Goal: Task Accomplishment & Management: Manage account settings

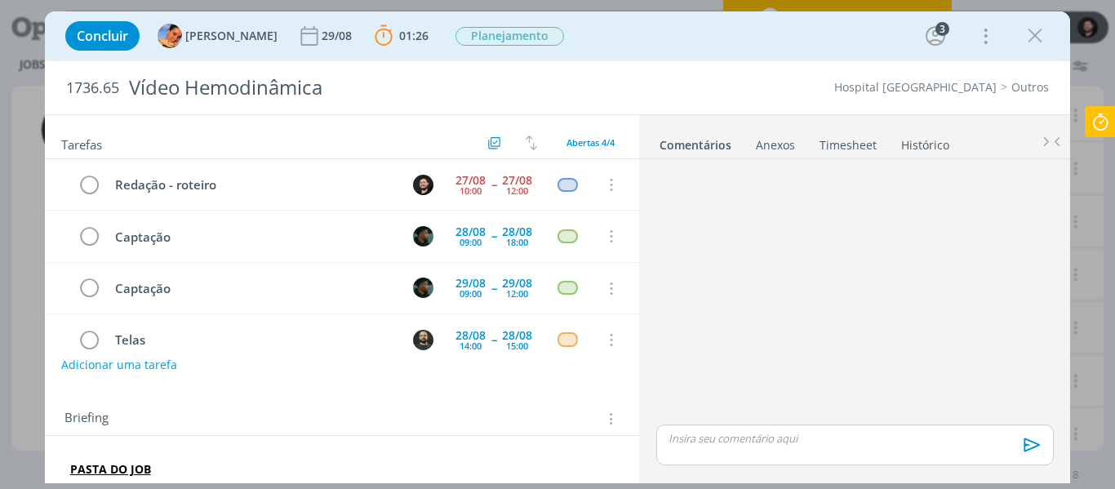
click at [1037, 30] on icon "dialog" at bounding box center [1035, 36] width 24 height 24
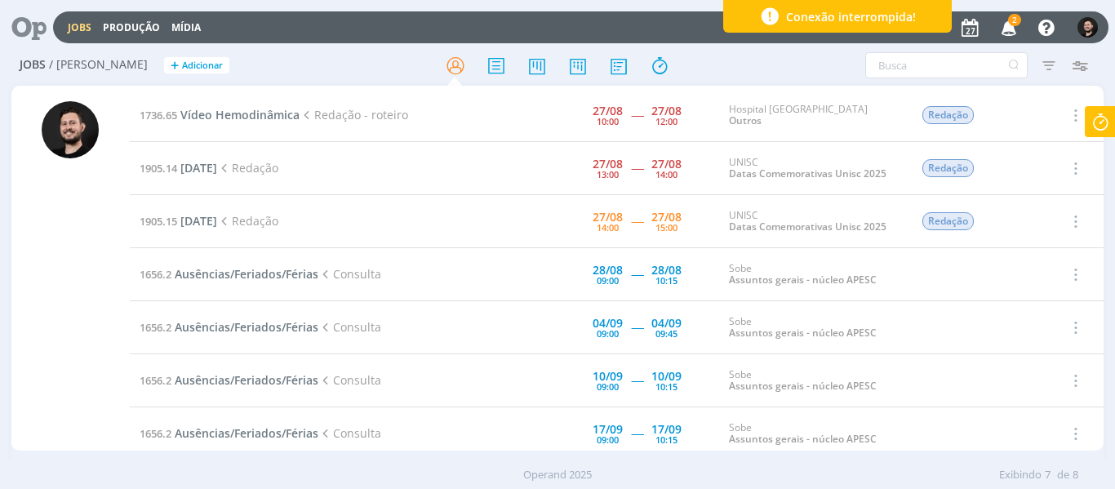
click at [1008, 28] on icon "button" at bounding box center [1009, 27] width 29 height 28
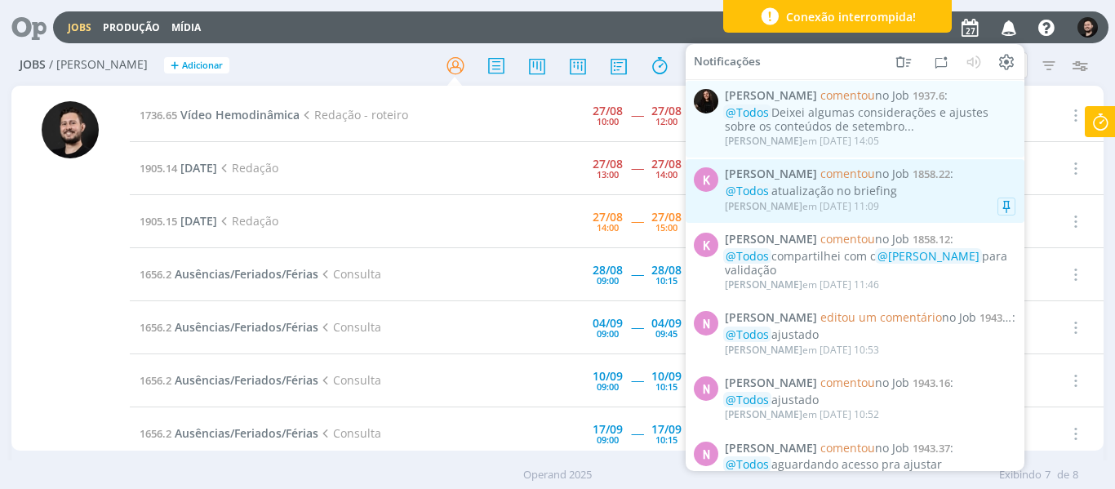
click at [945, 193] on div "@Todos atualização no briefing" at bounding box center [870, 191] width 291 height 14
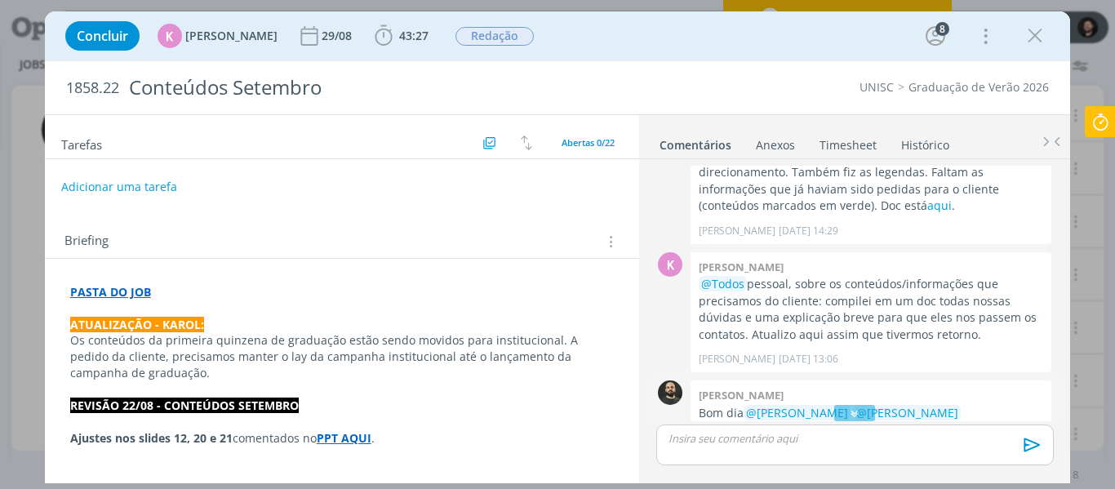
scroll to position [1989, 0]
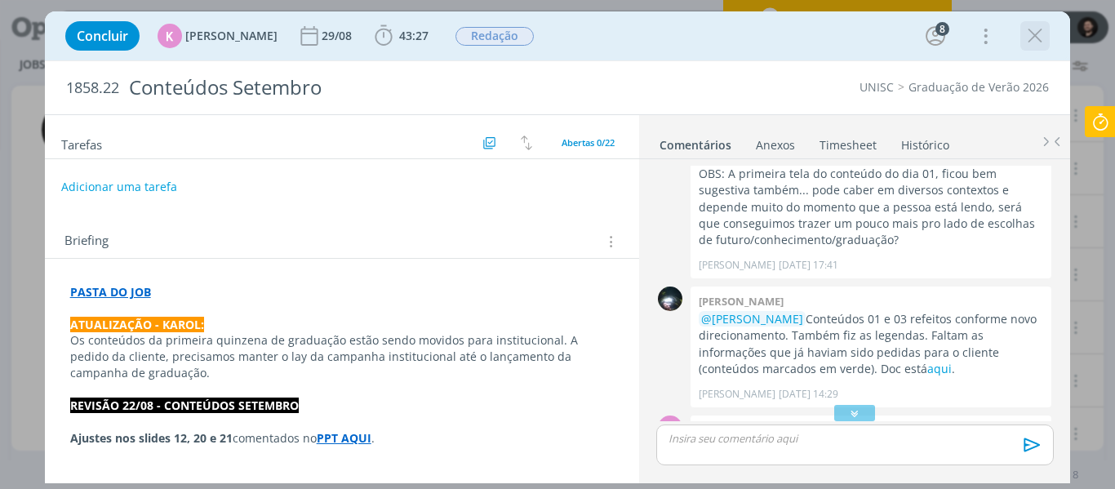
click at [1028, 38] on icon "dialog" at bounding box center [1035, 36] width 24 height 24
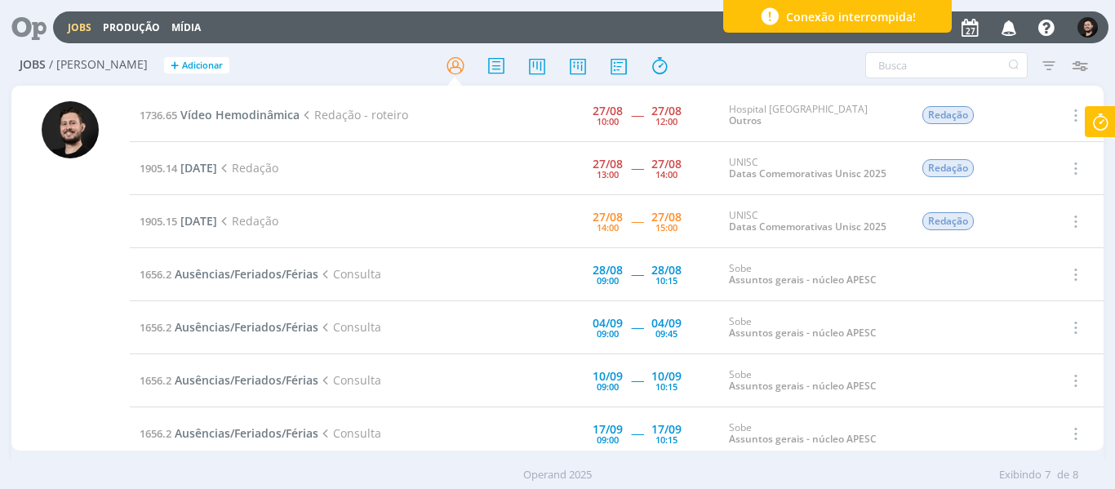
click at [1008, 23] on icon "button" at bounding box center [1009, 27] width 29 height 28
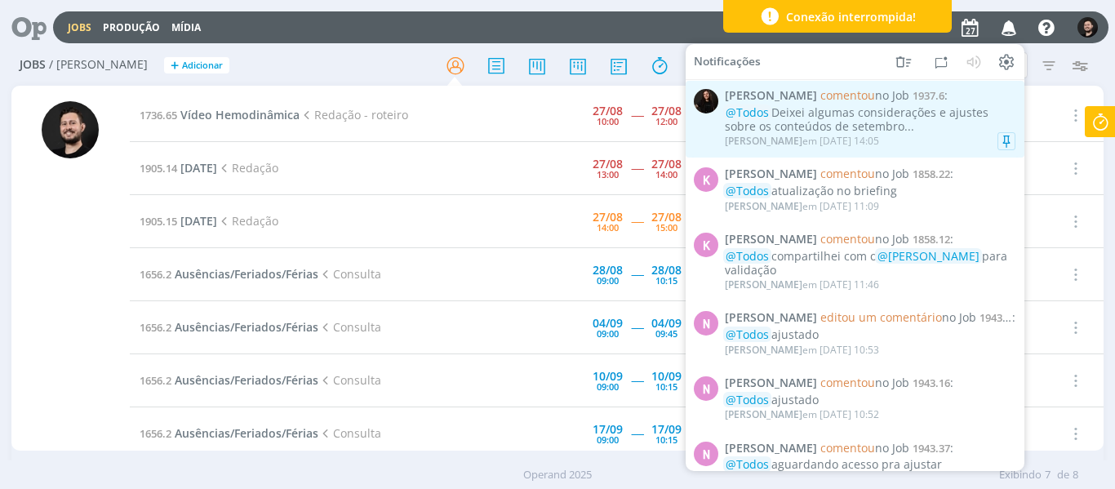
click at [909, 126] on div "@Todos Deixei algumas considerações e ajustes sobre os conteúdos de setembro..." at bounding box center [870, 120] width 291 height 28
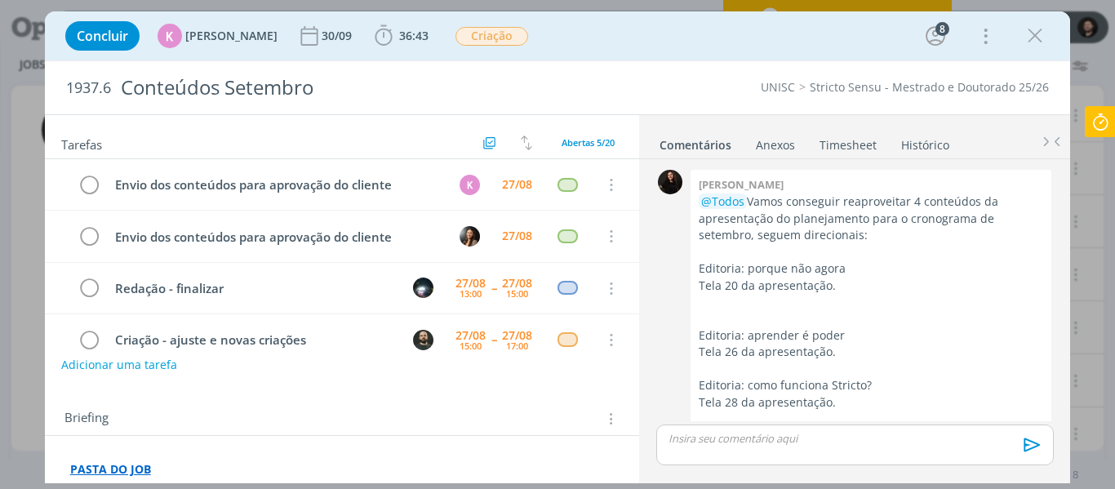
scroll to position [2100, 0]
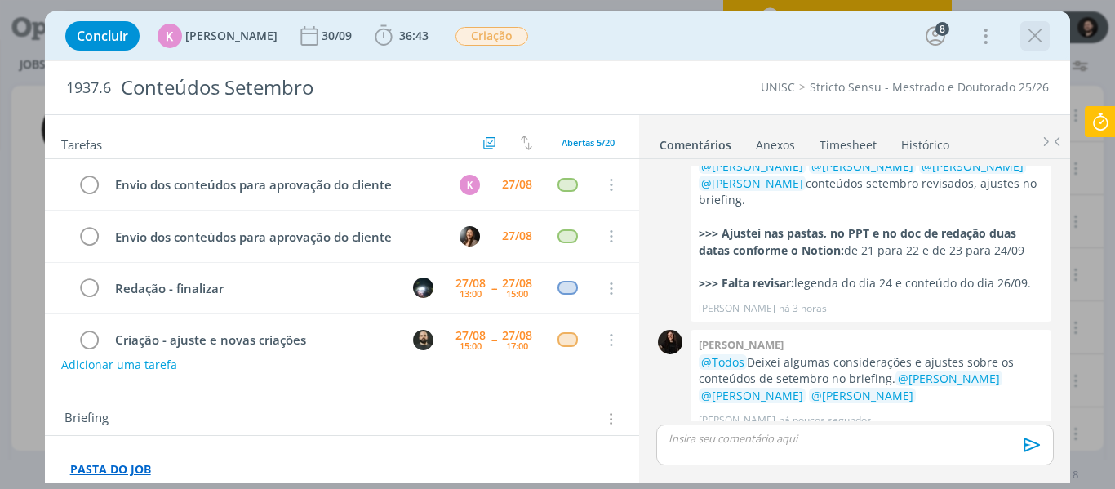
click at [1029, 38] on icon "dialog" at bounding box center [1035, 36] width 24 height 24
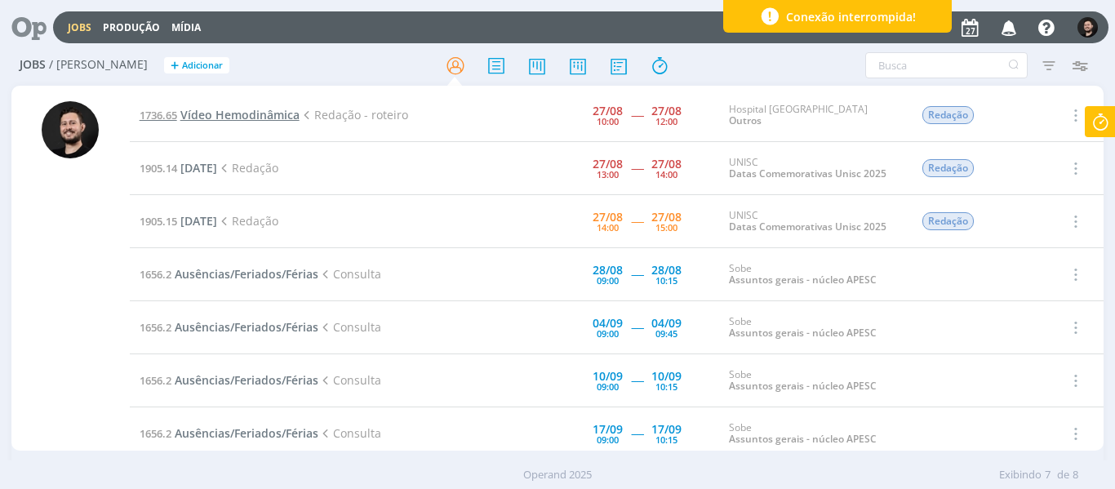
click at [198, 118] on span "Vídeo Hemodinâmica" at bounding box center [239, 115] width 119 height 16
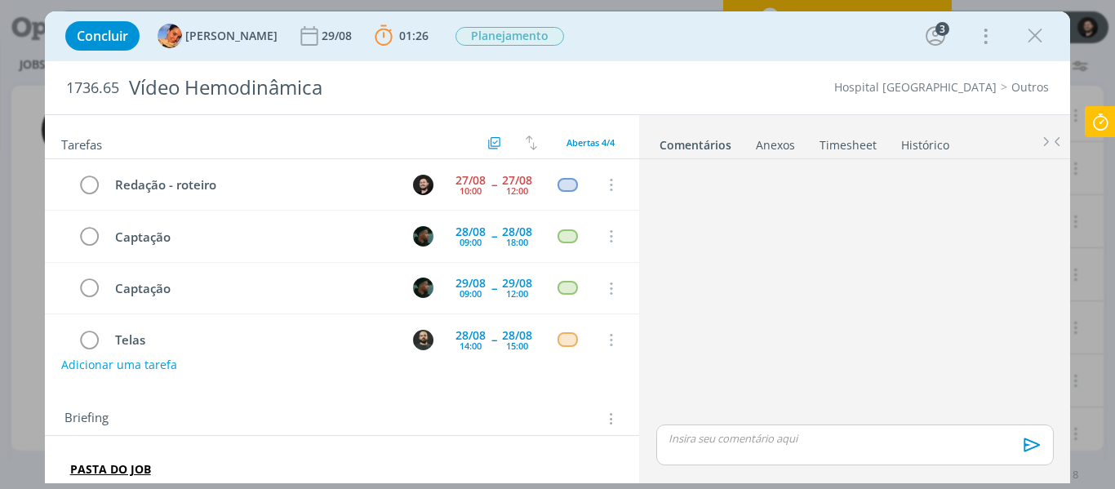
click at [1095, 118] on icon at bounding box center [1100, 122] width 29 height 32
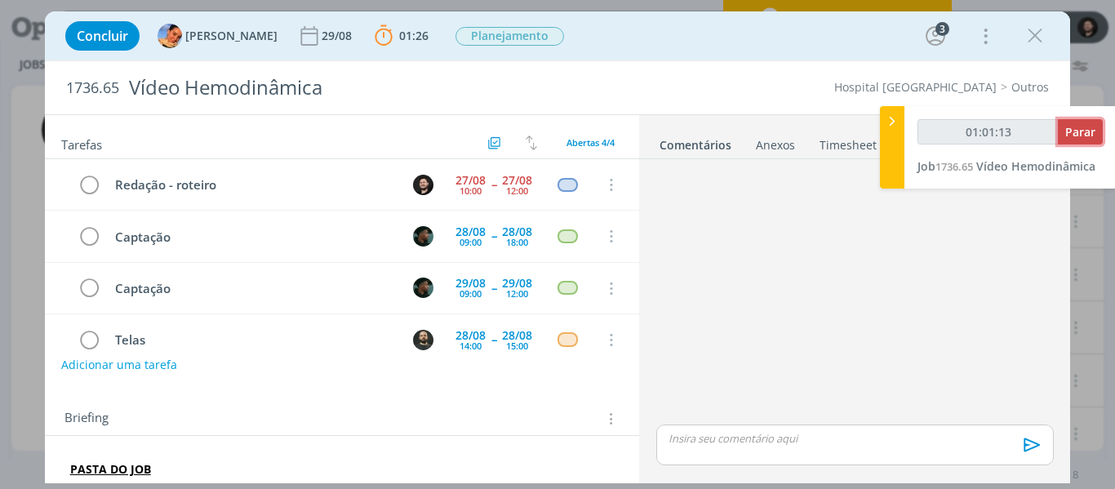
click at [1068, 132] on span "Parar" at bounding box center [1080, 132] width 30 height 16
type input "01:02:00"
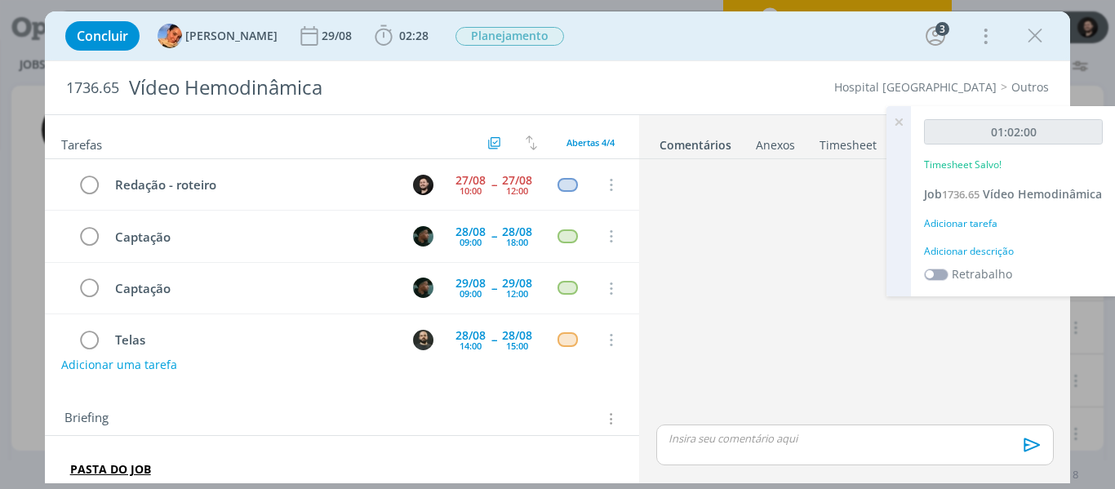
click at [990, 259] on div "Adicionar descrição" at bounding box center [1013, 251] width 179 height 15
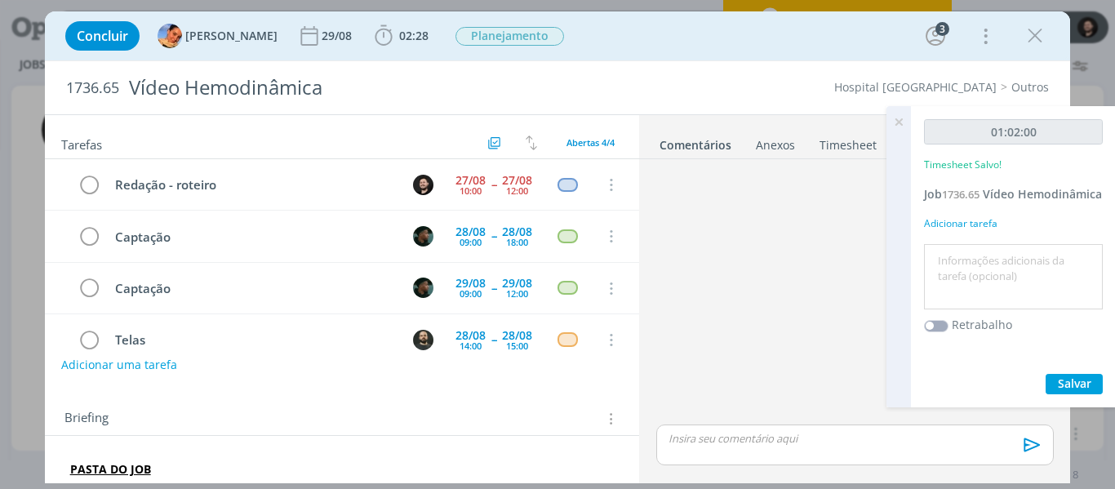
click at [997, 278] on textarea at bounding box center [1013, 277] width 171 height 58
type textarea "Redação"
click at [1082, 391] on span "Salvar" at bounding box center [1074, 383] width 33 height 16
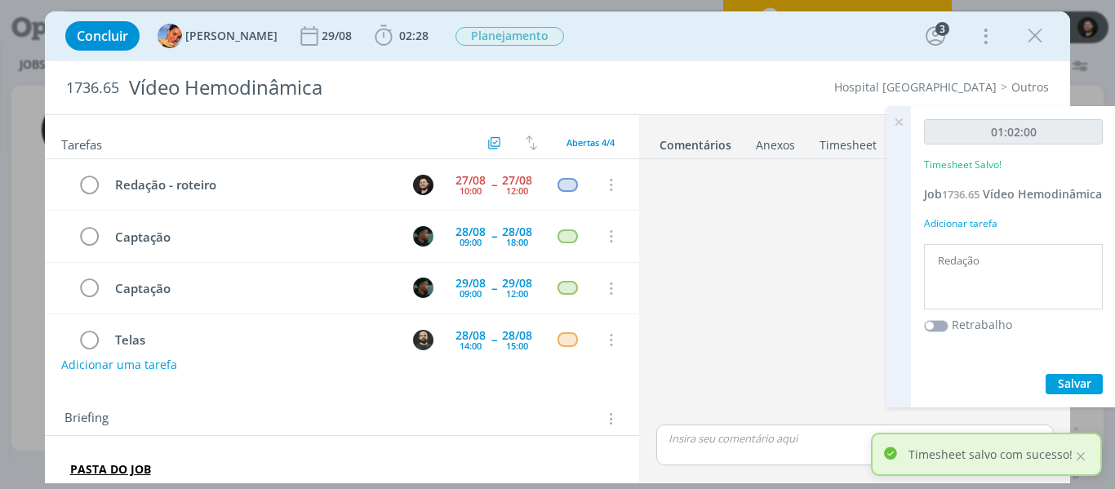
click at [900, 123] on icon at bounding box center [898, 122] width 29 height 32
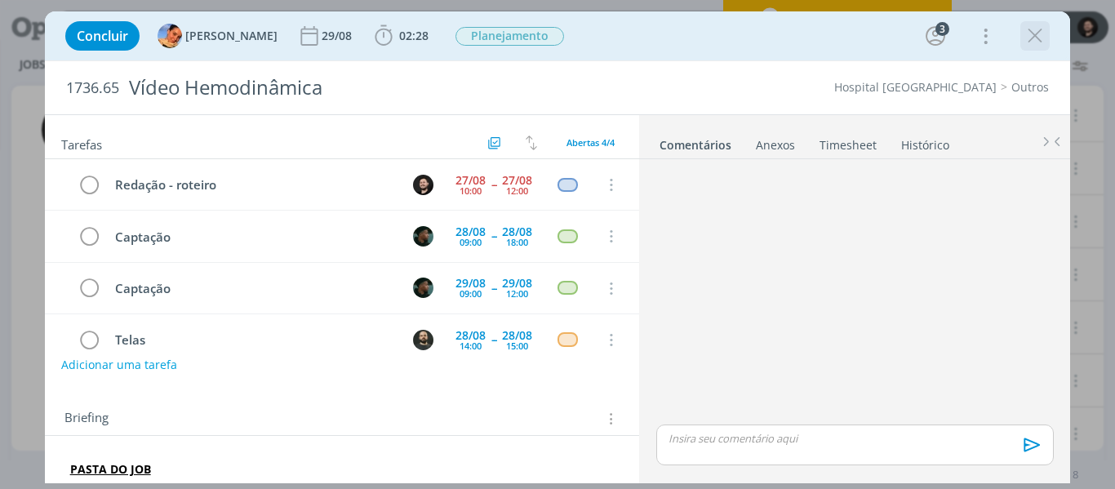
click at [1038, 40] on icon "dialog" at bounding box center [1035, 36] width 24 height 24
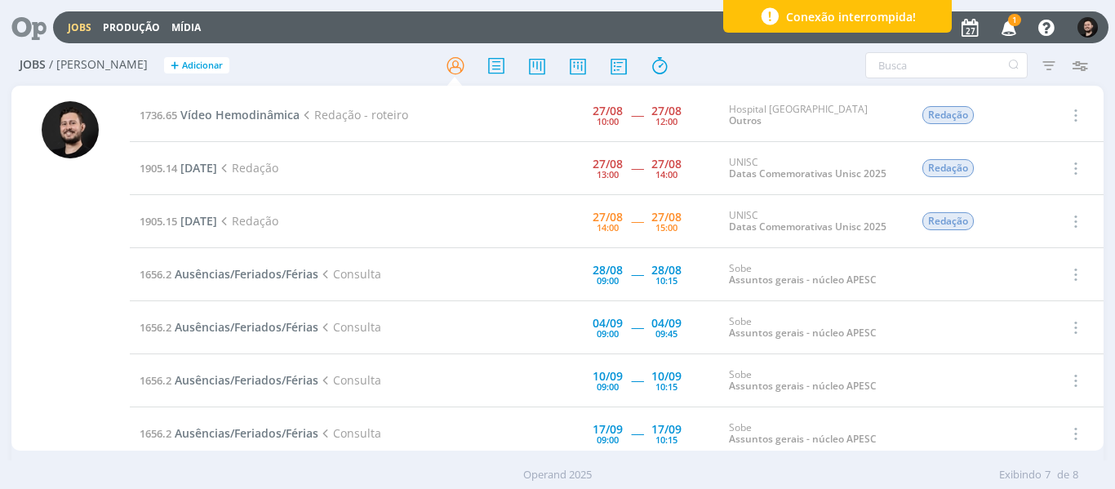
click at [251, 106] on td "1736.65 Vídeo Hemodinâmica Redação - roteiro" at bounding box center [294, 115] width 328 height 53
click at [250, 113] on span "Vídeo Hemodinâmica" at bounding box center [239, 115] width 119 height 16
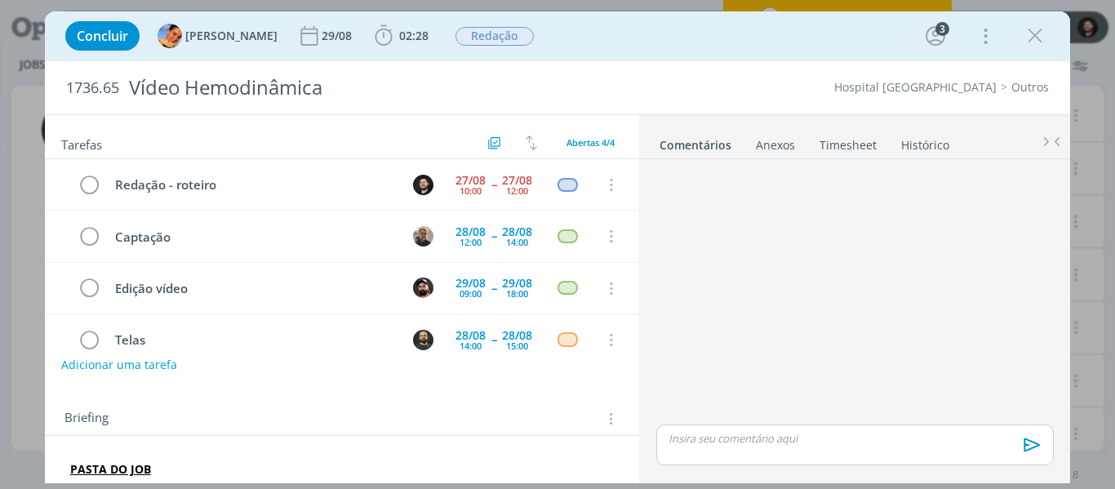
click at [838, 434] on p "dialog" at bounding box center [854, 438] width 371 height 15
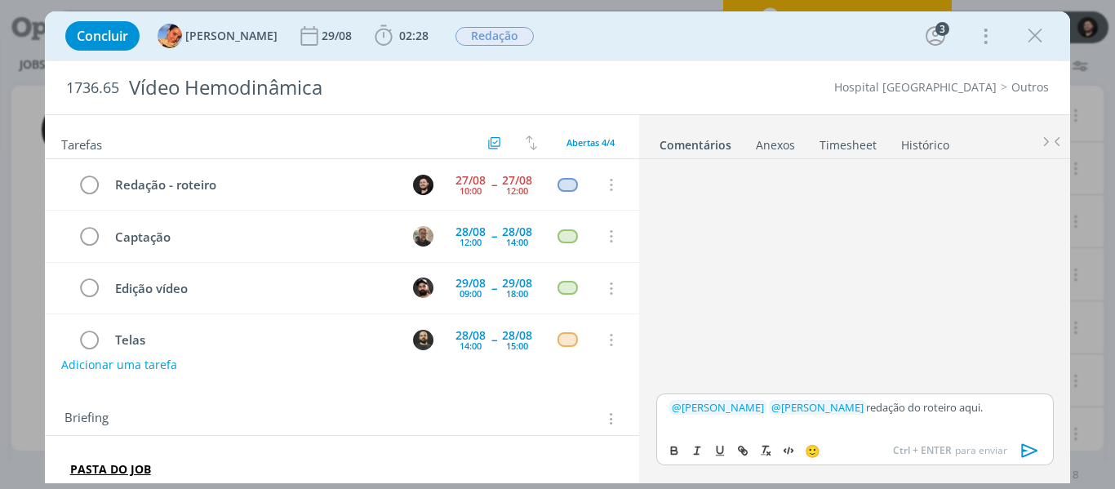
drag, startPoint x: 976, startPoint y: 410, endPoint x: 947, endPoint y: 411, distance: 29.4
click at [947, 411] on p "﻿ @ Luíza Santana ﻿ ﻿ @ Beatriz Luchese ﻿ redação do roteiro aqui." at bounding box center [854, 407] width 371 height 15
click at [741, 451] on icon "dialog" at bounding box center [742, 450] width 13 height 13
paste input "https://sobeae.sharepoint.com/:w:/s/SOBEAE/EciINMcloEdBtDCQ1A2t1QwB1FXG6KZ1c85w…"
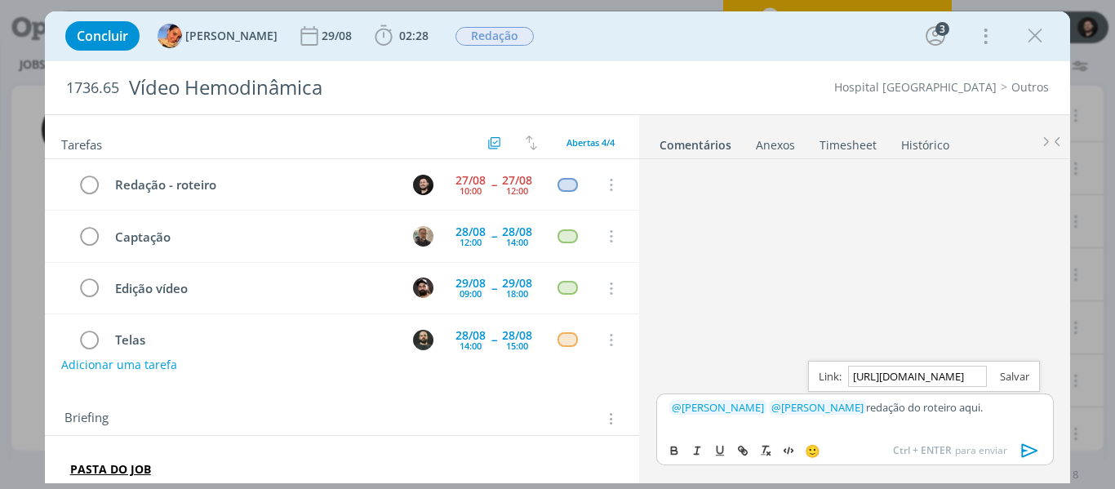
type input "https://sobeae.sharepoint.com/:w:/s/SOBEAE/EciINMcloEdBtDCQ1A2t1QwB1FXG6KZ1c85w…"
click at [1015, 372] on link "dialog" at bounding box center [1008, 376] width 42 height 15
click at [979, 404] on p "﻿ @ Luíza Santana ﻿ ﻿ @ Beatriz Luchese ﻿ redação do roteiro aqui." at bounding box center [854, 407] width 371 height 15
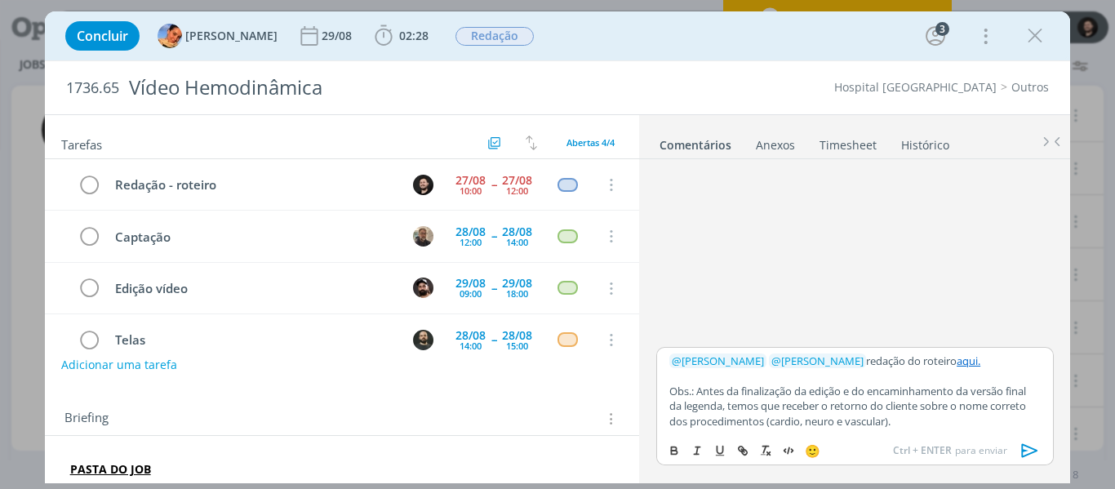
click at [1035, 402] on p "Obs.: Antes da finalização da edição e do encaminhamento da versão final da leg…" at bounding box center [854, 406] width 371 height 45
drag, startPoint x: 697, startPoint y: 391, endPoint x: 669, endPoint y: 390, distance: 28.6
click at [669, 390] on div "﻿ @ Luíza Santana ﻿ ﻿ @ Beatriz Luchese ﻿ redação do roteiro aqui. Obs.: Antes …" at bounding box center [854, 390] width 397 height 87
click at [671, 444] on icon "dialog" at bounding box center [674, 450] width 13 height 13
click at [749, 399] on p "Obs.: Antes da finalização da edição e do encaminhamento da versão final da leg…" at bounding box center [854, 406] width 371 height 45
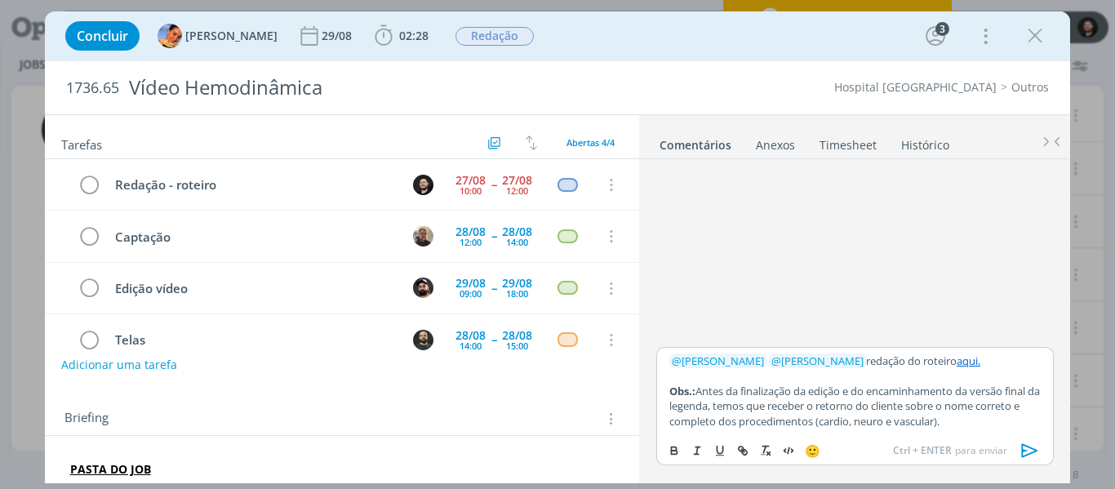
click at [980, 420] on p "Obs.: Antes da finalização da edição e do encaminhamento da versão final da leg…" at bounding box center [854, 406] width 371 height 45
click at [1029, 451] on icon "dialog" at bounding box center [1030, 450] width 24 height 24
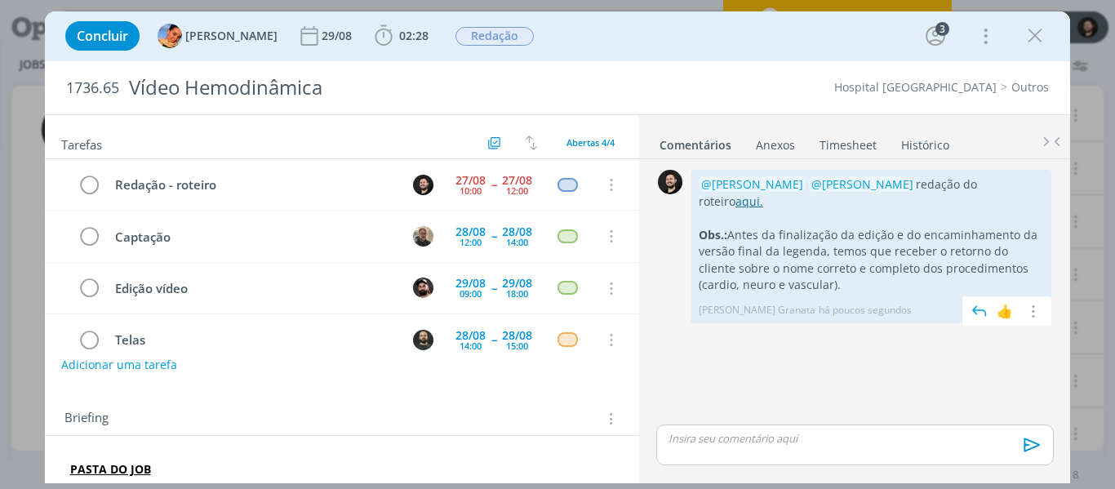
click at [763, 193] on link "aqui." at bounding box center [749, 201] width 28 height 16
click at [371, 32] on icon "dialog" at bounding box center [383, 36] width 24 height 24
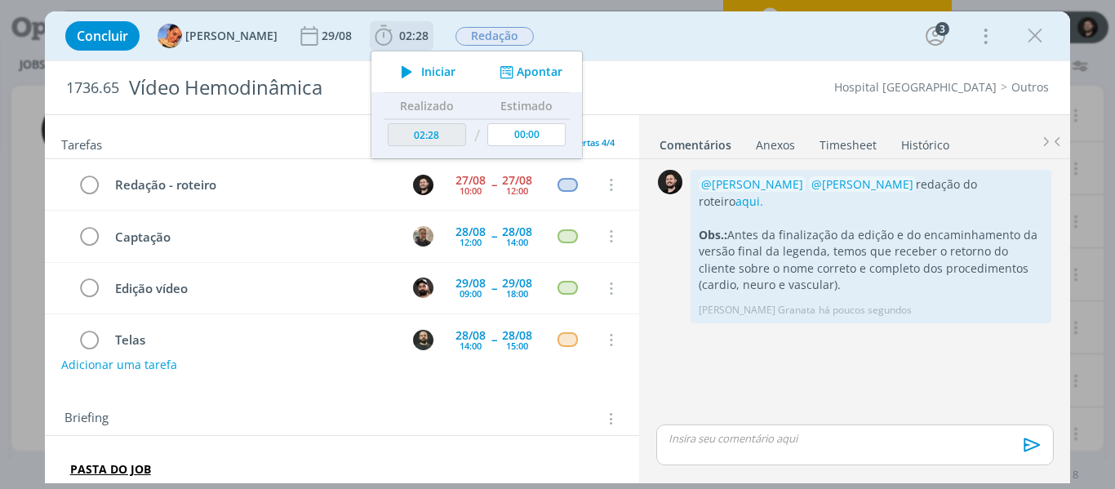
click at [496, 65] on icon "dialog" at bounding box center [506, 72] width 20 height 16
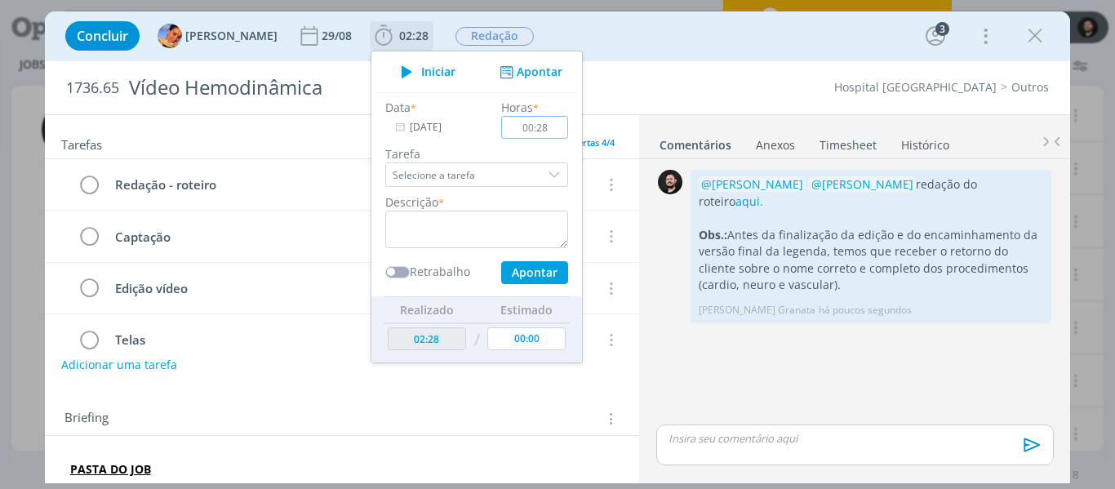
type input "00:28"
click at [458, 225] on textarea "dialog" at bounding box center [476, 230] width 183 height 38
type textarea "Redação"
click at [498, 285] on div "Data * 27/08/2025 Horas * 00:28 Tarefa Selecione a tarefa Descrição * Redação R…" at bounding box center [476, 194] width 199 height 204
click at [501, 270] on button "Apontar" at bounding box center [534, 272] width 67 height 23
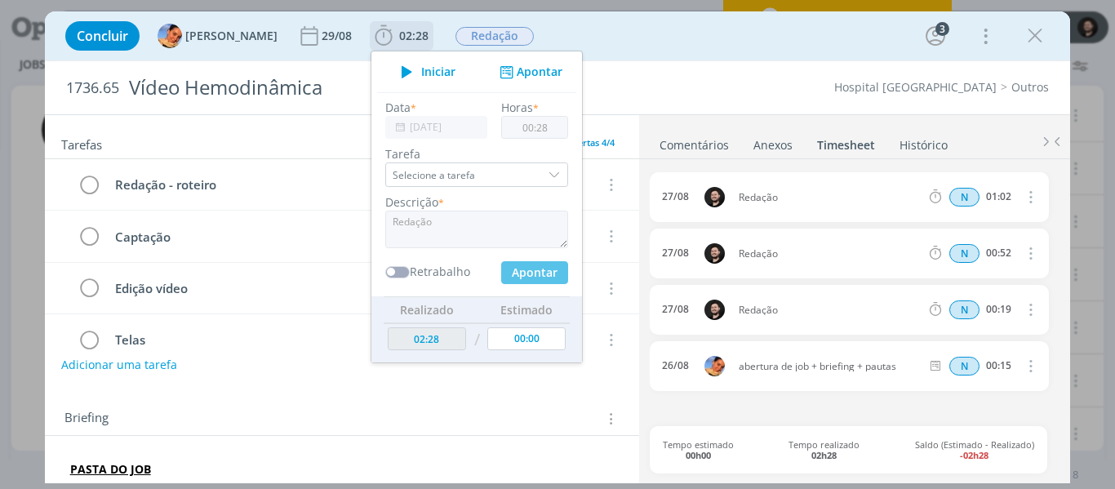
type input "02:56"
type input "00:00"
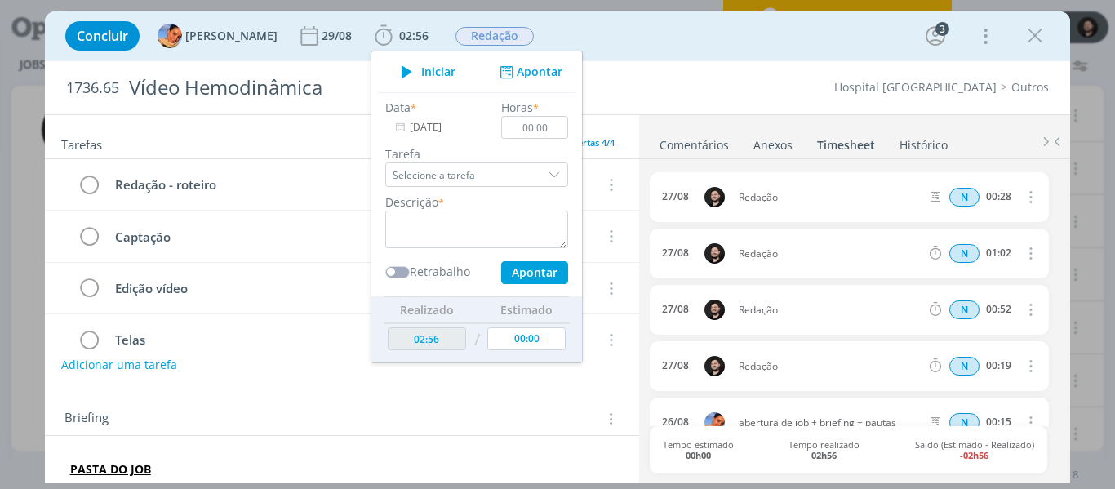
click at [692, 76] on div "1736.65 Vídeo Hemodinâmica Hospital Santa Cruz Outros" at bounding box center [558, 87] width 1026 height 53
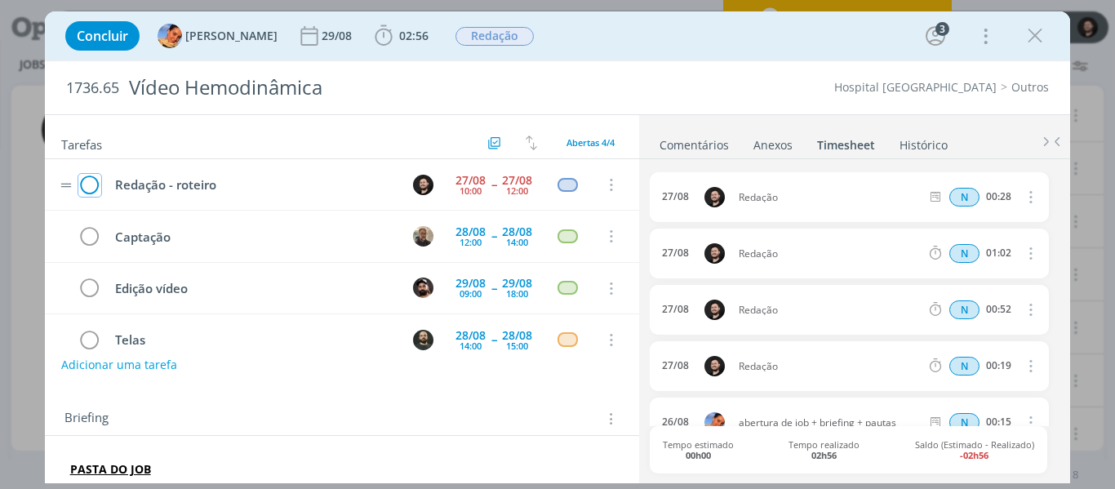
click at [81, 187] on icon "dialog" at bounding box center [89, 185] width 23 height 24
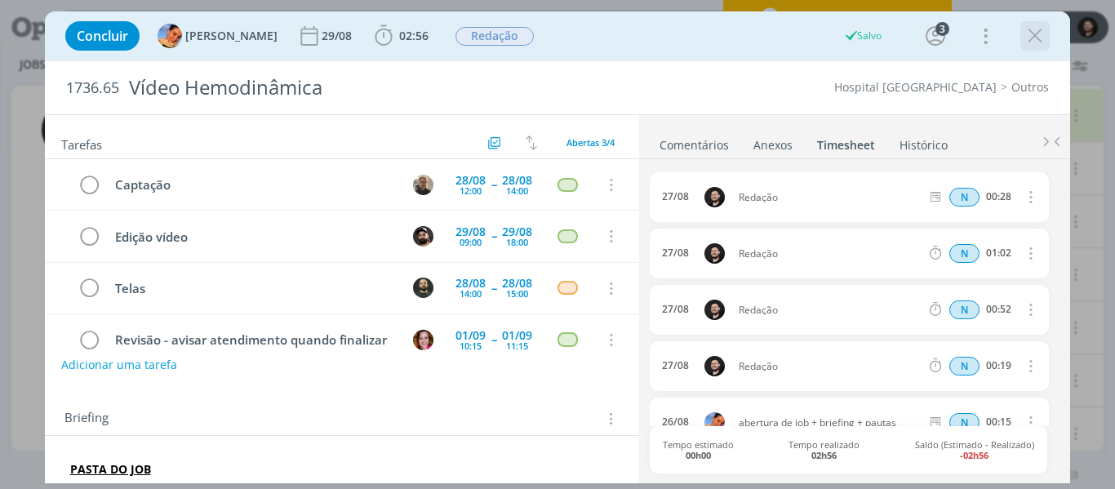
click at [1033, 34] on icon "dialog" at bounding box center [1035, 36] width 24 height 24
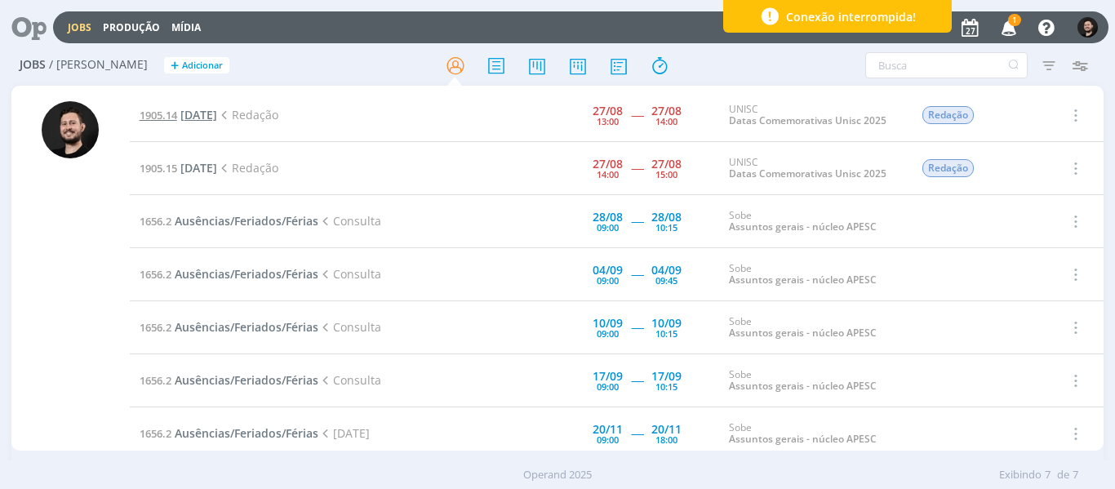
click at [211, 115] on span "Dia do Médico Veterinário" at bounding box center [198, 115] width 37 height 16
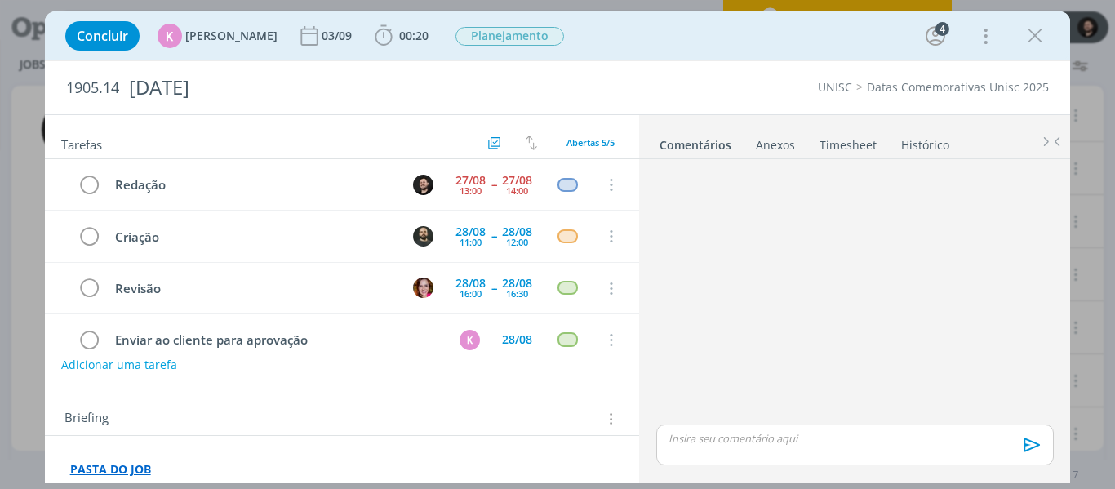
click at [109, 466] on strong "PASTA DO JOB" at bounding box center [110, 469] width 81 height 16
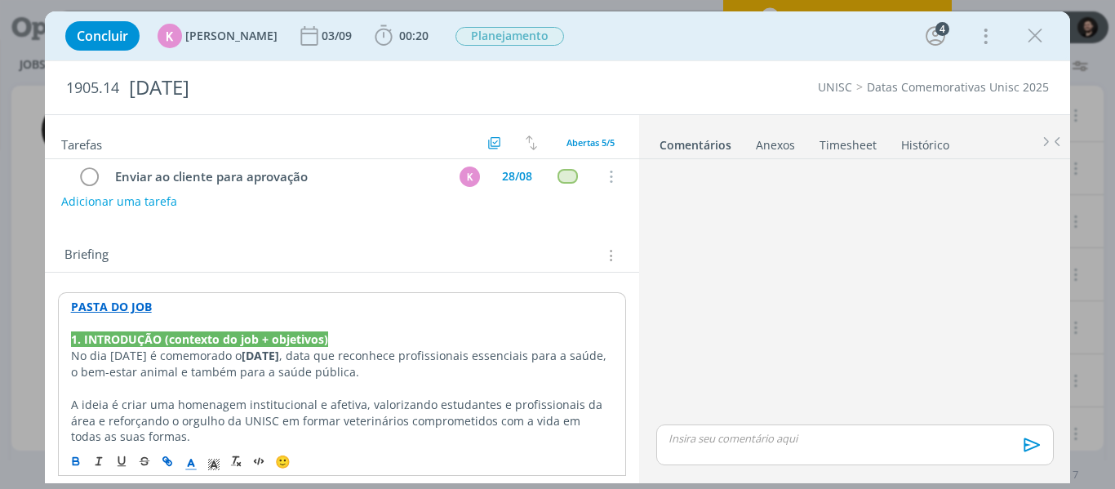
click at [131, 304] on strong "PASTA DO JOB" at bounding box center [111, 307] width 81 height 16
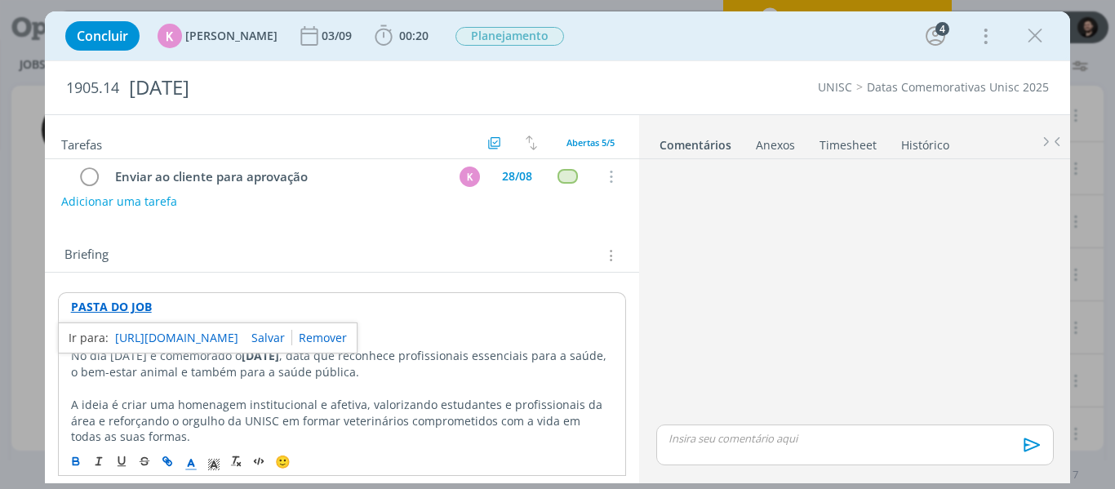
click at [145, 331] on link "https://sobeae.sharepoint.com/:f:/s/SOBEAE/EjlL3NKB85RGk4p7sCWXDCABRsFuFcMWhouJ…" at bounding box center [176, 337] width 123 height 21
click at [335, 299] on p "PASTA DO JOB" at bounding box center [342, 307] width 543 height 16
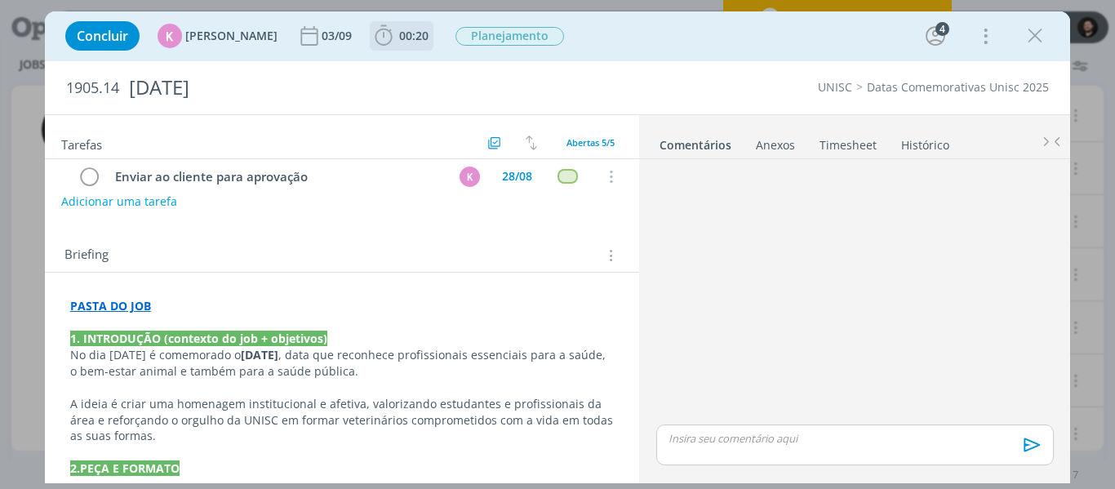
click at [371, 41] on icon "dialog" at bounding box center [383, 36] width 24 height 24
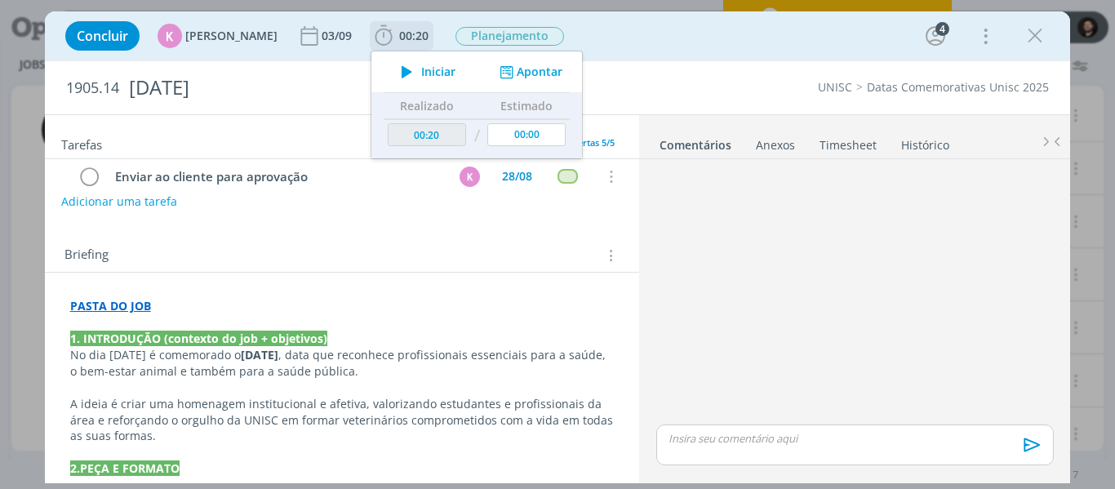
click at [393, 63] on icon "dialog" at bounding box center [407, 71] width 29 height 21
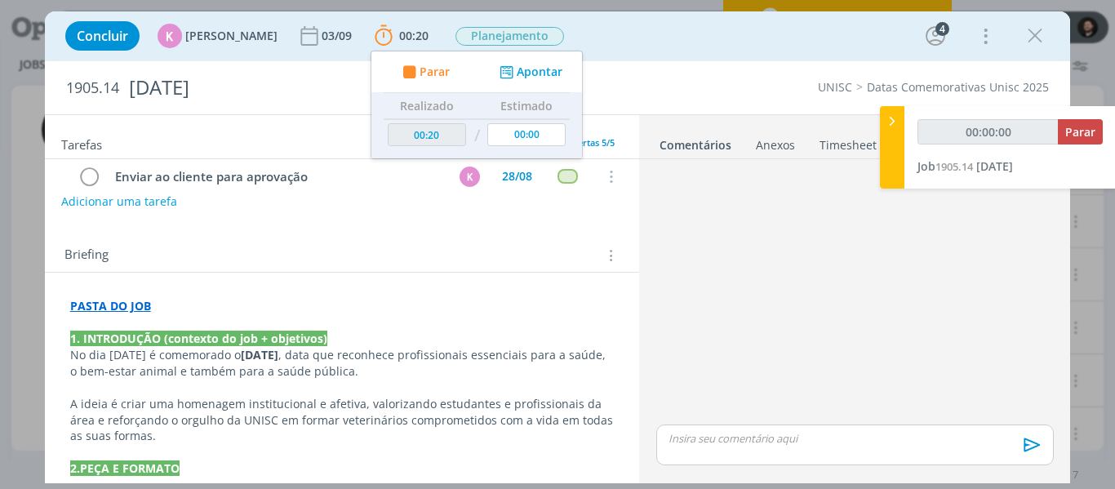
type input "00:00:01"
click at [885, 115] on icon at bounding box center [892, 121] width 16 height 17
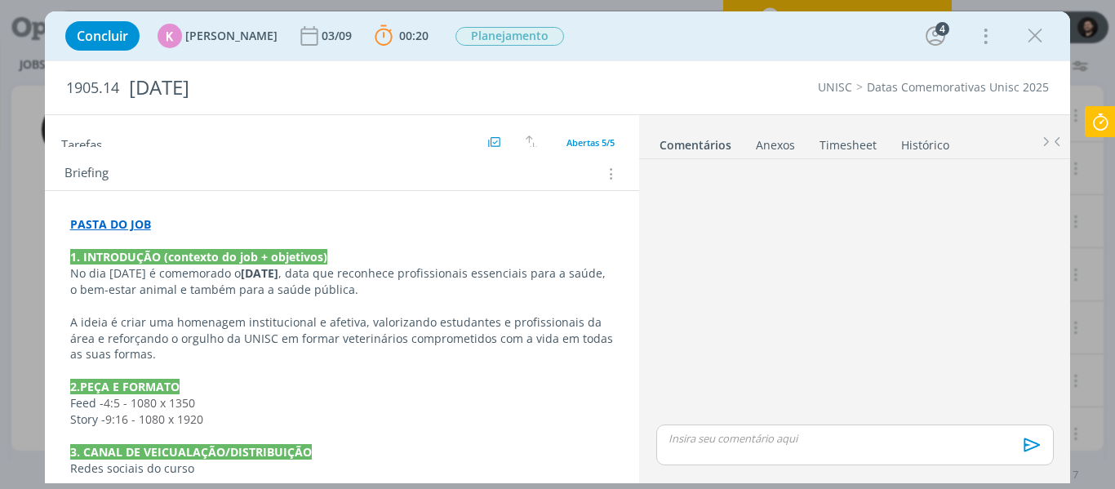
scroll to position [327, 0]
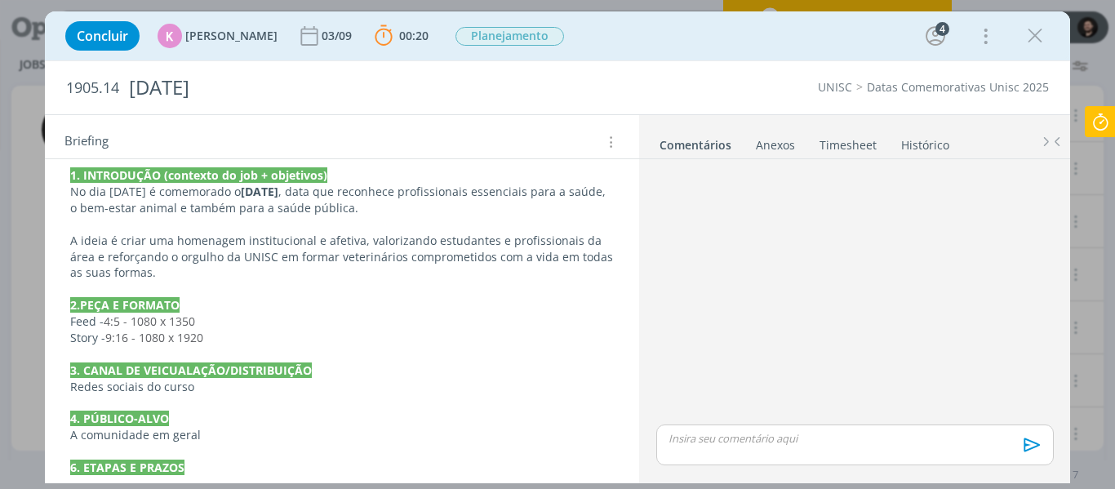
click at [397, 335] on p "Story - ﻿9:16 - 1080 x 1920" at bounding box center [342, 338] width 544 height 16
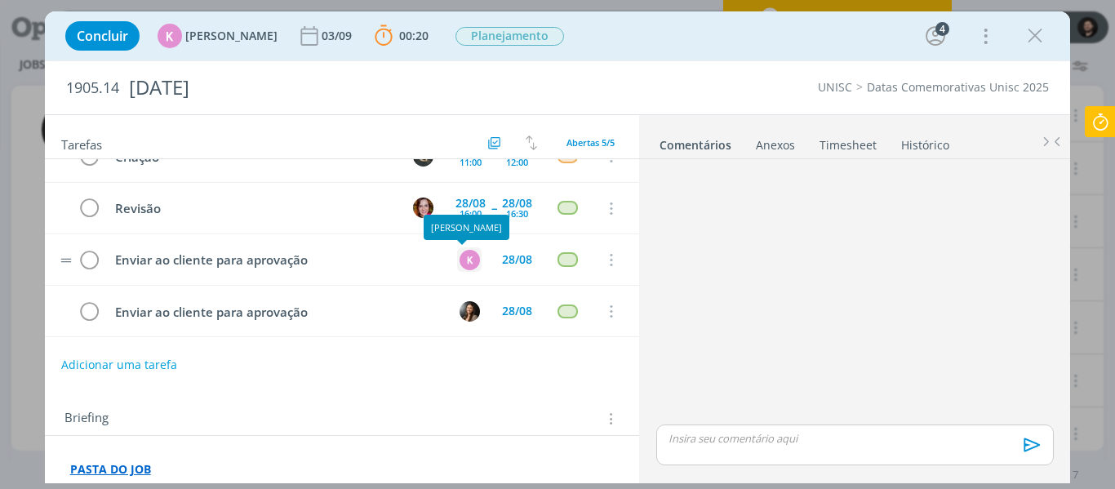
scroll to position [0, 0]
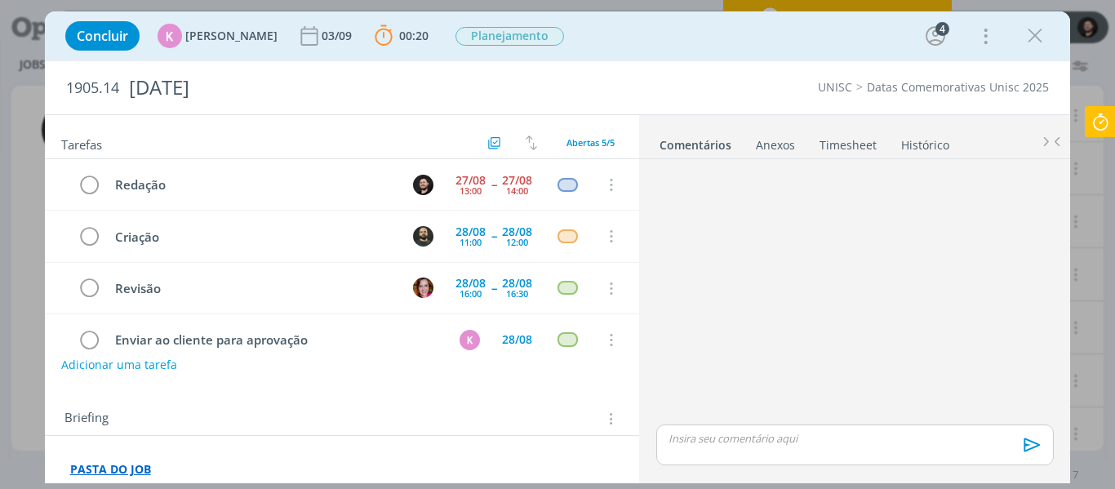
click at [721, 446] on p "dialog" at bounding box center [854, 438] width 371 height 15
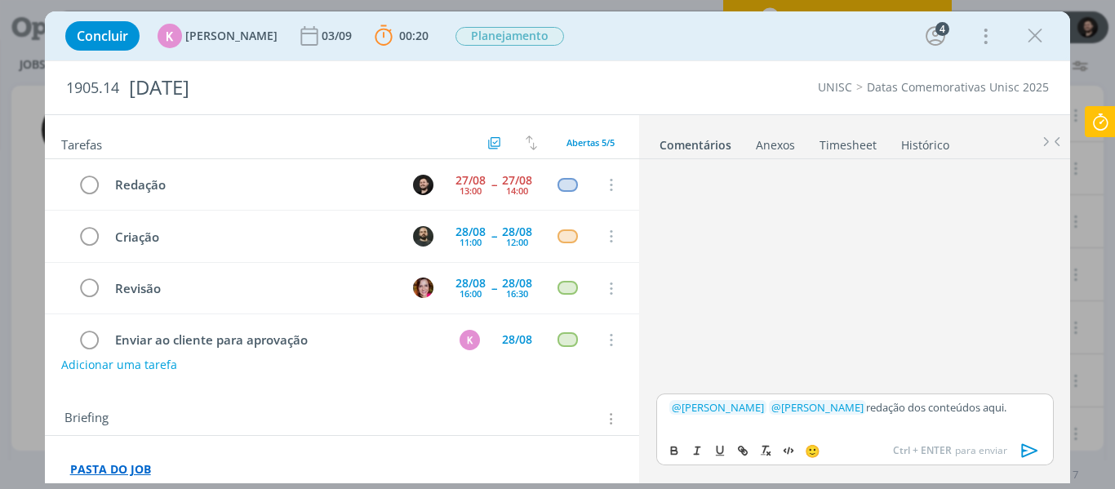
drag, startPoint x: 1000, startPoint y: 405, endPoint x: 975, endPoint y: 406, distance: 24.5
click at [975, 406] on p "﻿ @ Karoline Arend ﻿ ﻿ @ Beatriz Luchese ﻿ redação dos conteúdos aqui." at bounding box center [854, 407] width 371 height 15
click at [742, 444] on icon "dialog" at bounding box center [742, 450] width 13 height 13
paste input "https://sobeae.sharepoint.com/:w:/s/SOBEAE/Eb9MsK4yl0VJm0h1_NUqKuoBv4nS3sbxOTS8…"
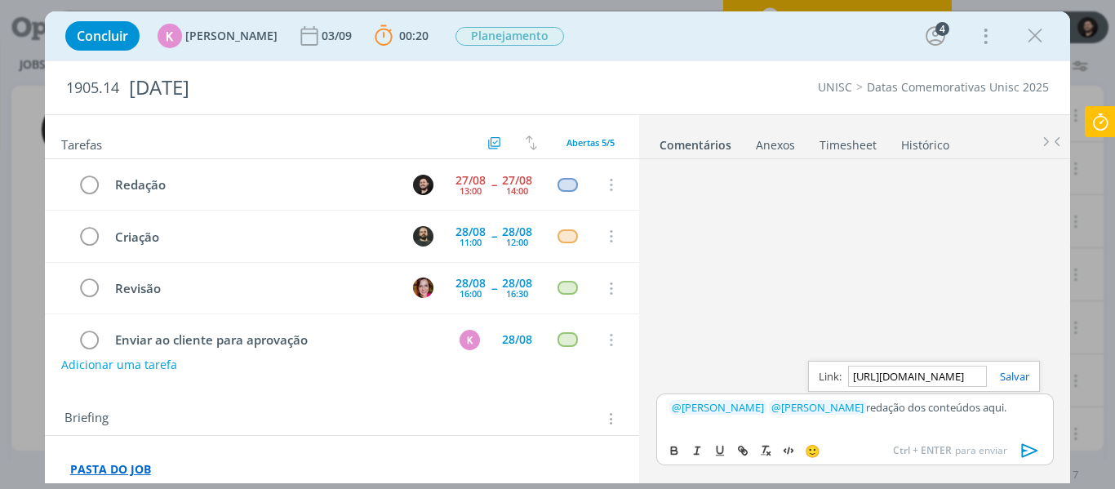
type input "https://sobeae.sharepoint.com/:w:/s/SOBEAE/Eb9MsK4yl0VJm0h1_NUqKuoBv4nS3sbxOTS8…"
click at [1020, 364] on div "https://sobeae.sharepoint.com/:w:/s/SOBEAE/Eb9MsK4yl0VJm0h1_NUqKuoBv4nS3sbxOTS8…" at bounding box center [924, 376] width 232 height 31
click at [1019, 375] on link "dialog" at bounding box center [1008, 376] width 42 height 15
click at [1008, 409] on p "﻿ @ Karoline Arend ﻿ ﻿ @ Beatriz Luchese ﻿ redação dos conteúdos aqui." at bounding box center [854, 407] width 371 height 15
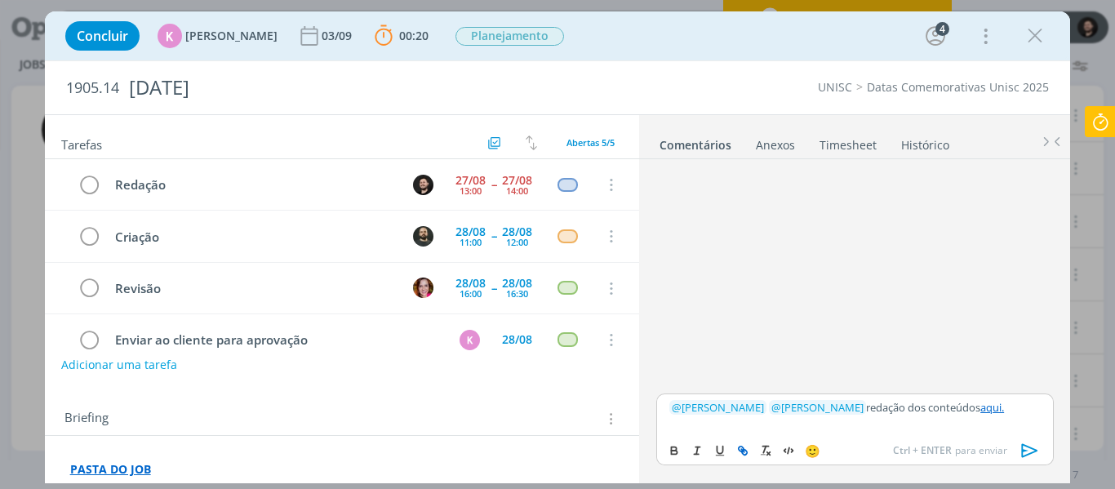
click at [983, 403] on link "aqui." at bounding box center [992, 407] width 24 height 15
click at [862, 377] on link "https://sobeae.sharepoint.com/:w:/s/SOBEAE/Eb9MsK4yl0VJm0h1_NUqKuoBv4nS3sbxOTS8…" at bounding box center [832, 376] width 111 height 21
drag, startPoint x: 900, startPoint y: 413, endPoint x: 912, endPoint y: 420, distance: 13.6
click at [911, 420] on div "﻿ @ Karoline Arend ﻿ ﻿ @ Beatriz Luchese ﻿ redação dos conteúdos aqui." at bounding box center [854, 413] width 397 height 41
click at [924, 420] on div "﻿ @ Karoline Arend ﻿ ﻿ @ Beatriz Luchese ﻿ redação dos conteúdos aqui." at bounding box center [854, 413] width 397 height 41
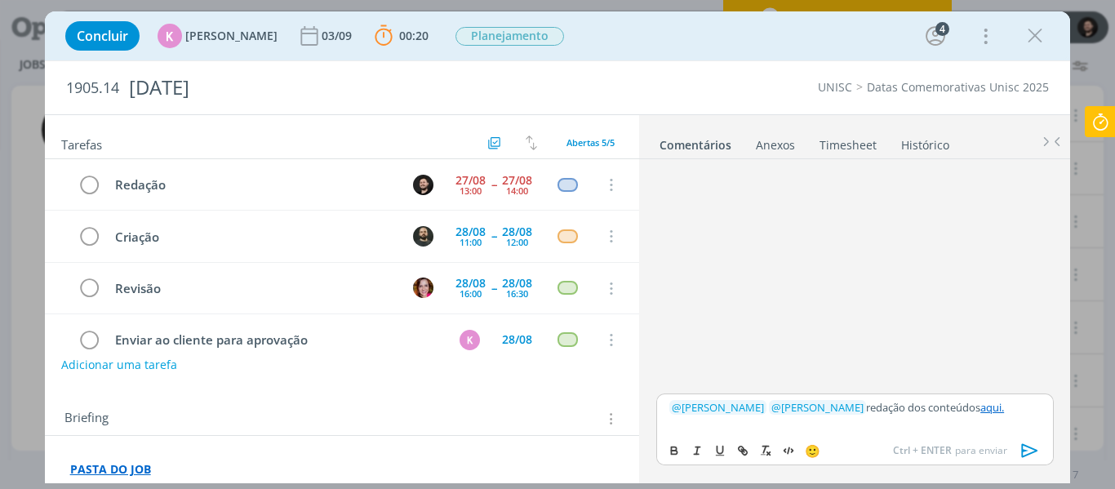
click at [1025, 447] on icon "dialog" at bounding box center [1029, 451] width 16 height 14
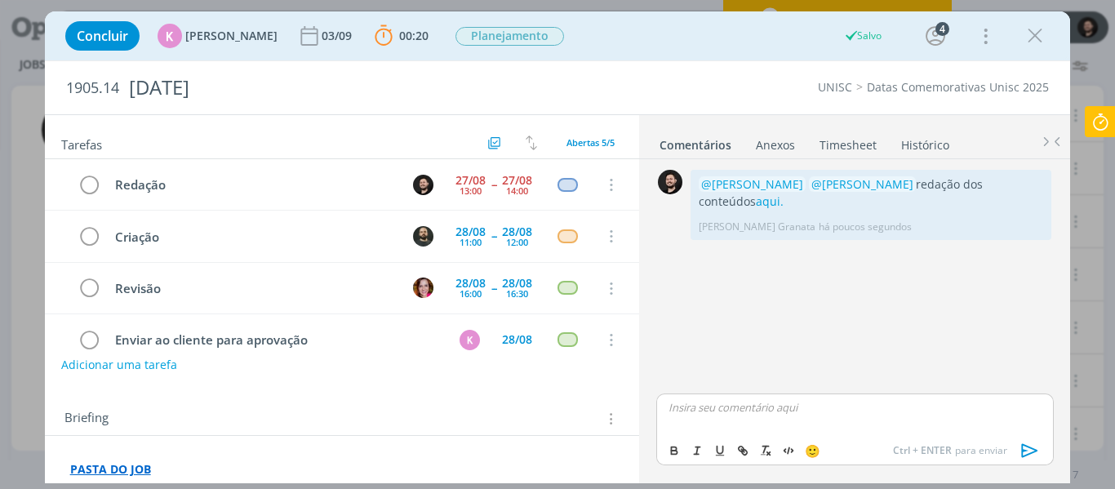
click at [1090, 118] on icon at bounding box center [1100, 122] width 29 height 32
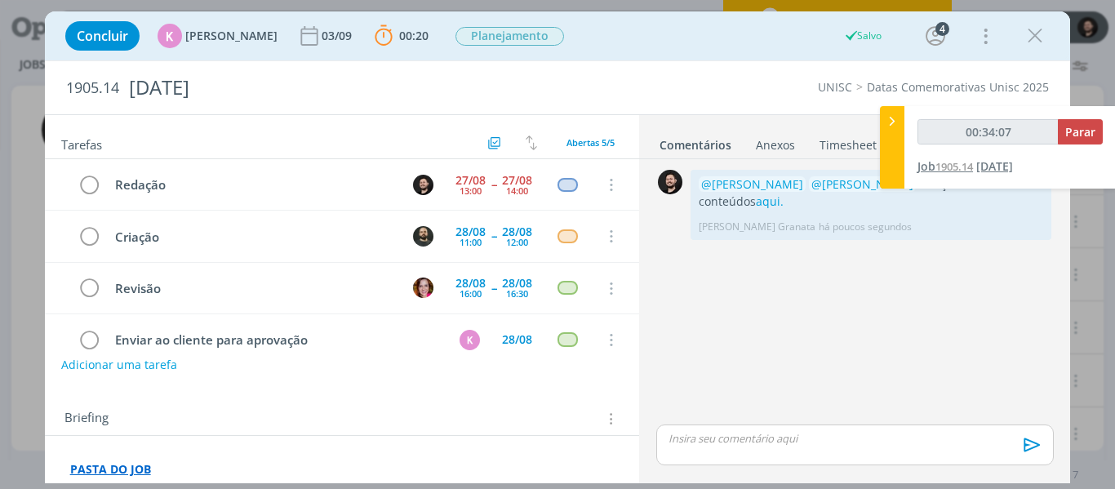
type input "00:34:08"
click at [1073, 124] on span "Parar" at bounding box center [1080, 132] width 30 height 16
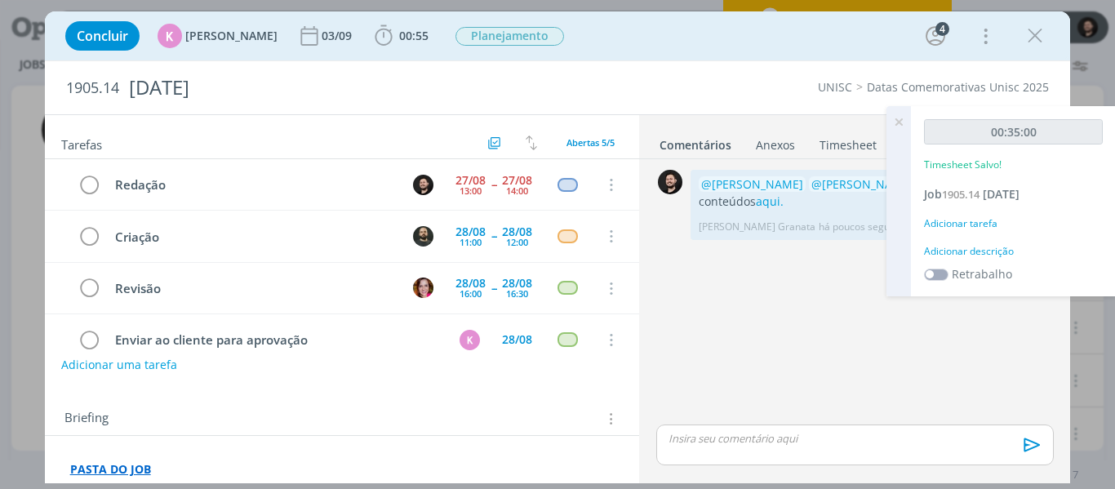
click at [963, 259] on div "Adicionar descrição" at bounding box center [1013, 251] width 179 height 15
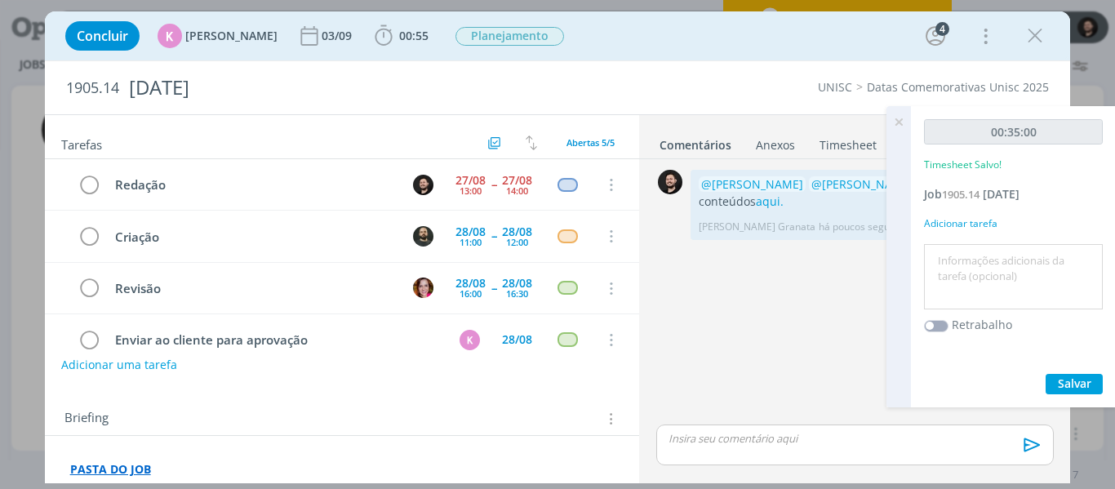
drag, startPoint x: 963, startPoint y: 273, endPoint x: 975, endPoint y: 279, distance: 13.2
click at [976, 280] on textarea at bounding box center [1013, 277] width 171 height 58
type textarea "Redação"
drag, startPoint x: 1073, startPoint y: 395, endPoint x: 1081, endPoint y: 411, distance: 18.3
click at [1072, 391] on span "Salvar" at bounding box center [1074, 383] width 33 height 16
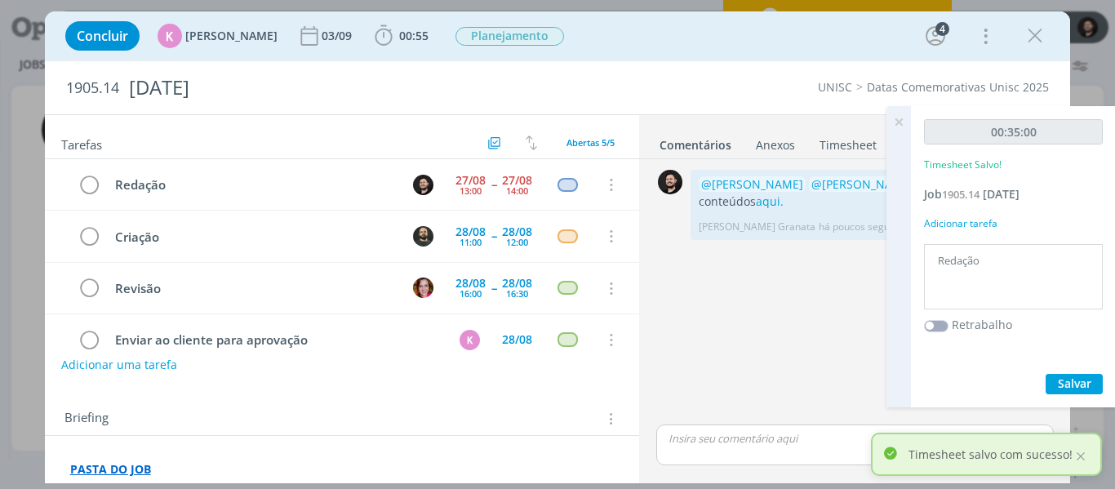
click at [911, 112] on div "00:35:00 Timesheet Salvo! Job 1905.14 Dia do Médico Veterinário Adicionar taref…" at bounding box center [1013, 256] width 205 height 301
click at [899, 123] on icon at bounding box center [898, 122] width 29 height 32
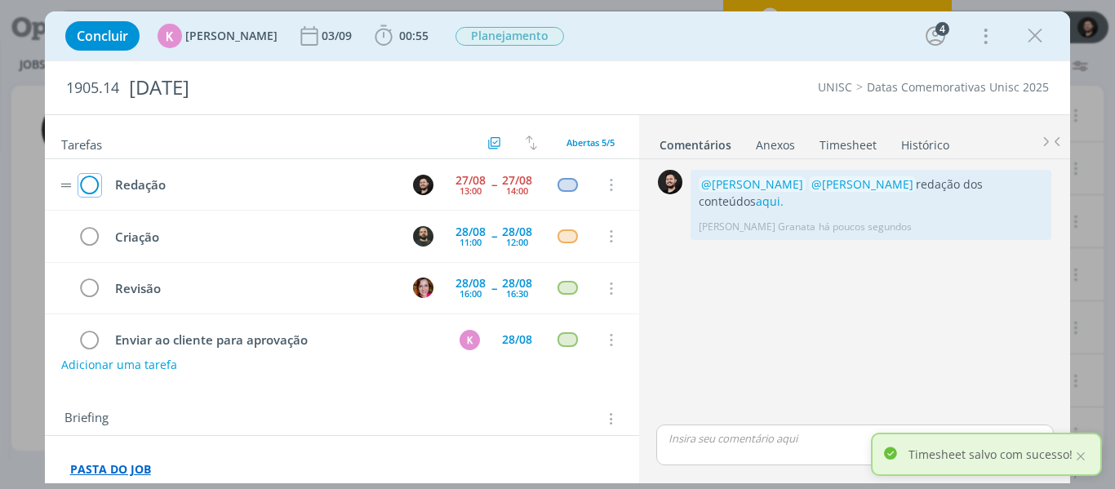
click at [86, 184] on icon "dialog" at bounding box center [89, 185] width 23 height 24
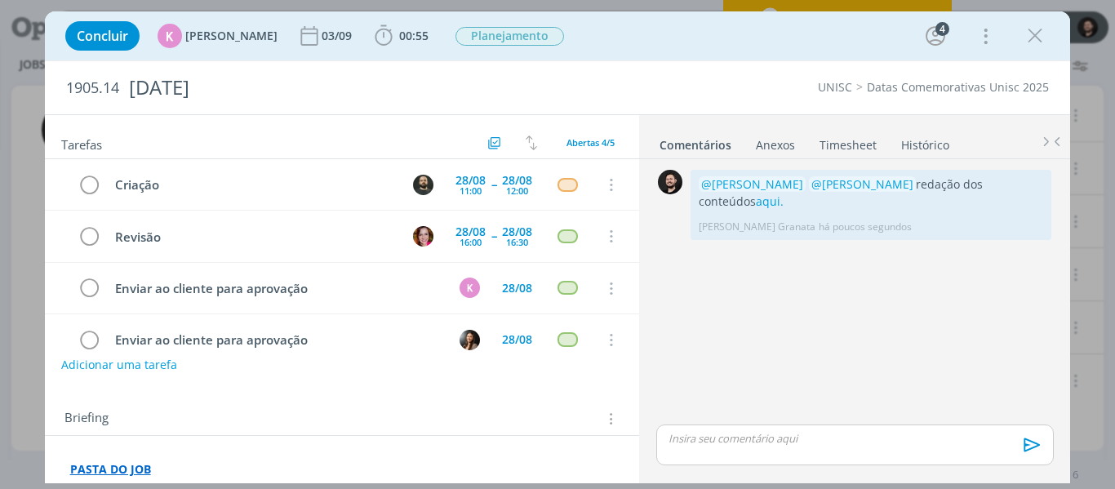
click at [1045, 33] on icon "dialog" at bounding box center [1035, 36] width 24 height 24
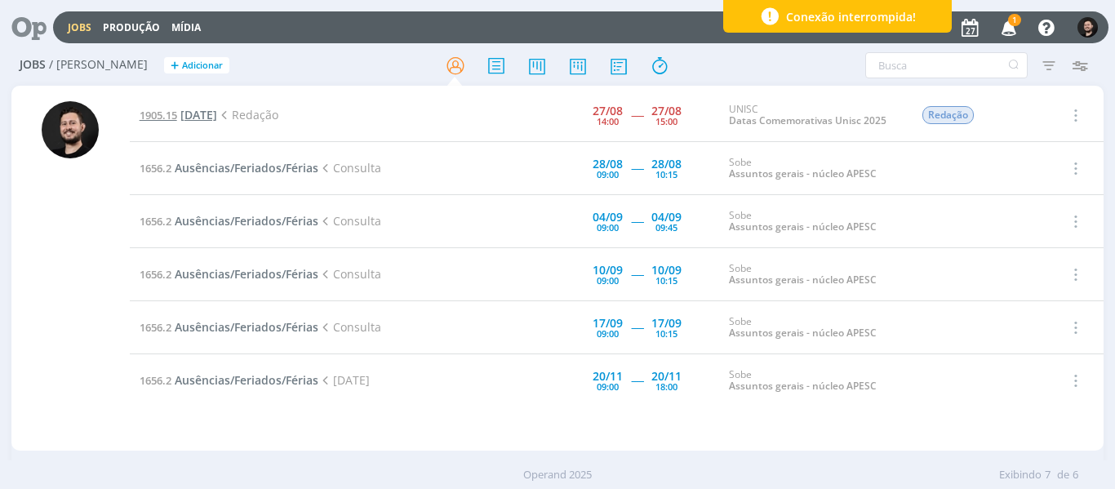
click at [207, 109] on span "Dia do Administrador" at bounding box center [198, 115] width 37 height 16
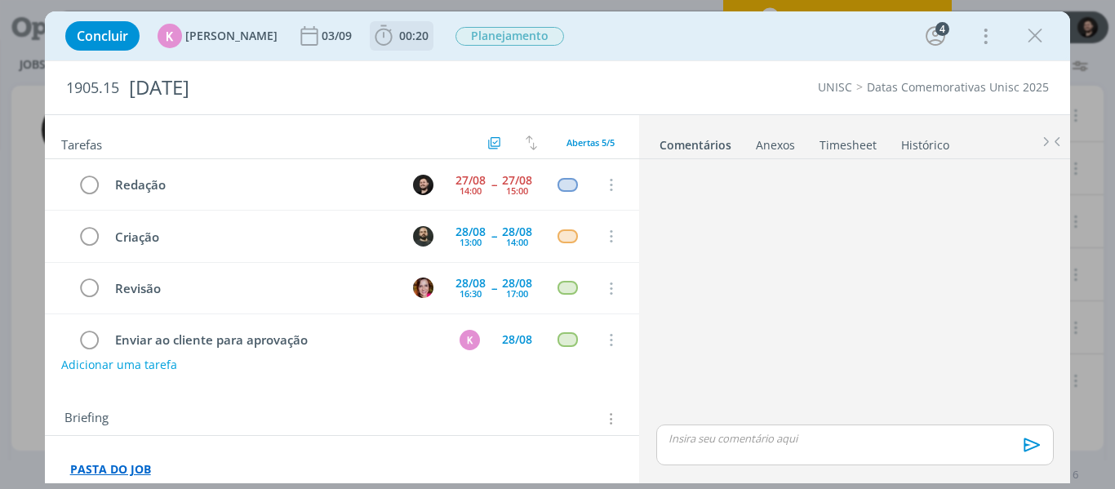
click at [375, 36] on icon "dialog" at bounding box center [383, 36] width 24 height 24
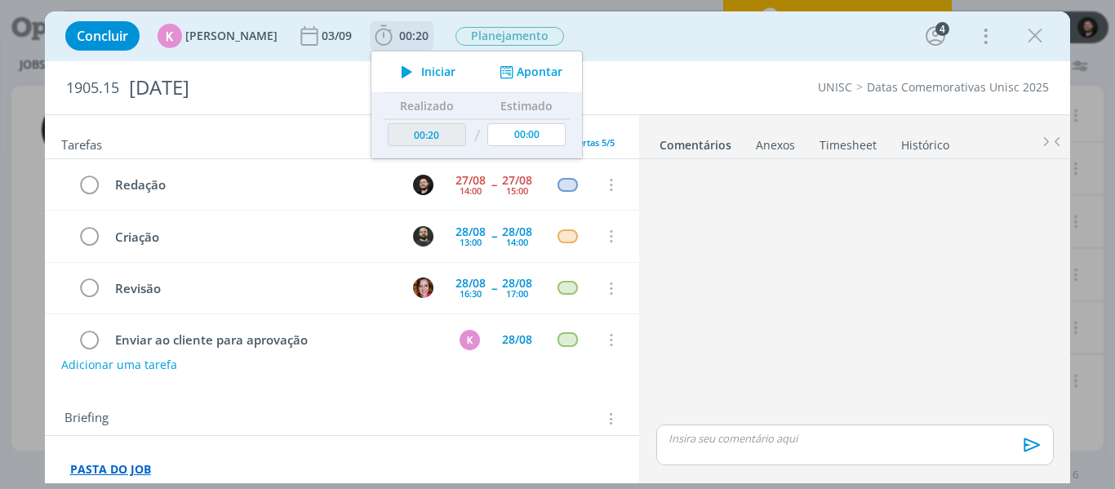
click at [397, 76] on icon "dialog" at bounding box center [407, 71] width 29 height 21
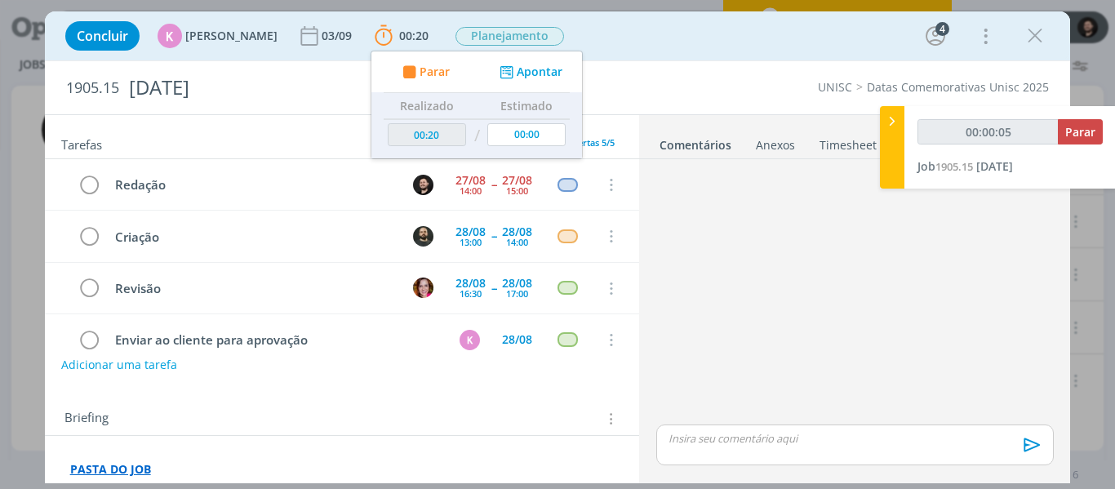
type input "00:00:06"
click at [891, 118] on icon at bounding box center [892, 121] width 16 height 17
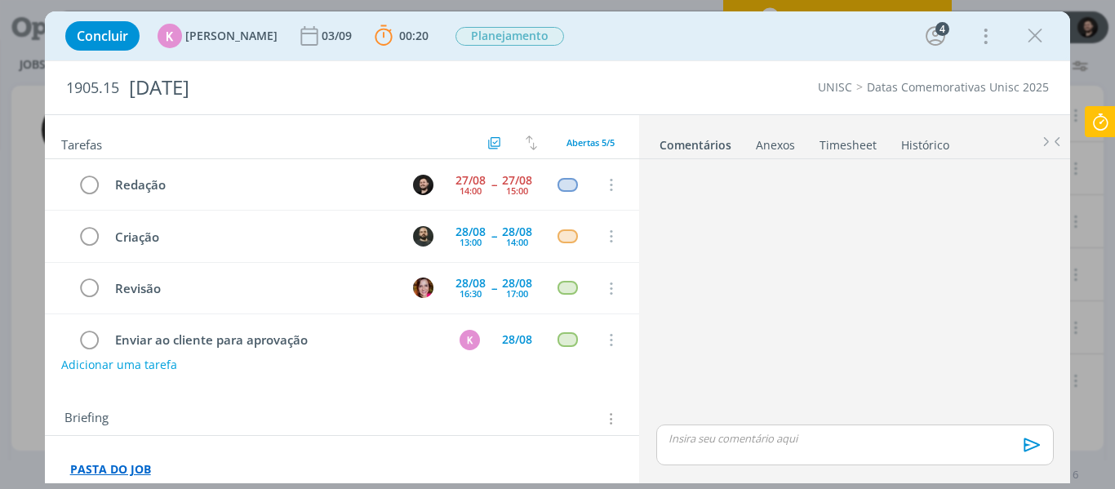
scroll to position [82, 0]
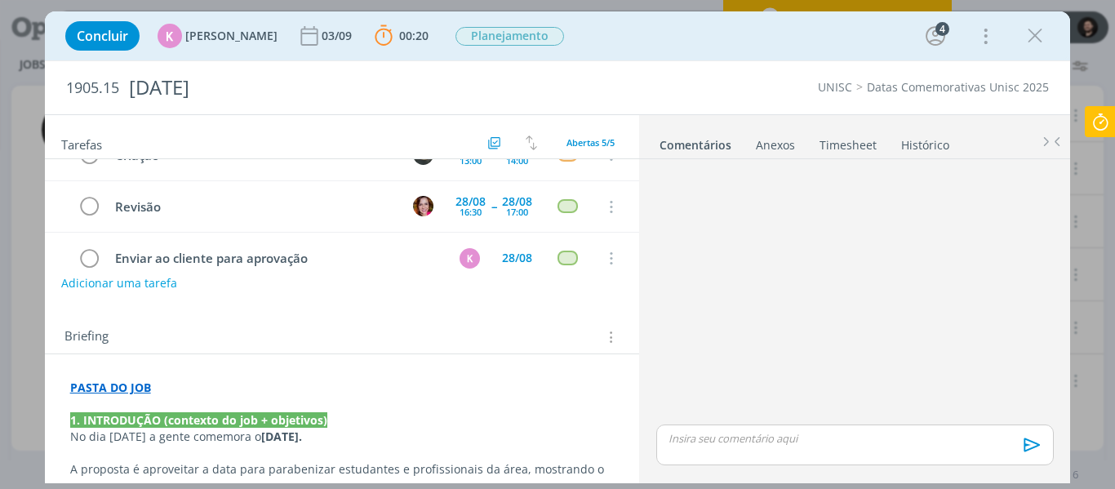
click at [100, 394] on strong "PASTA DO JOB" at bounding box center [110, 388] width 81 height 16
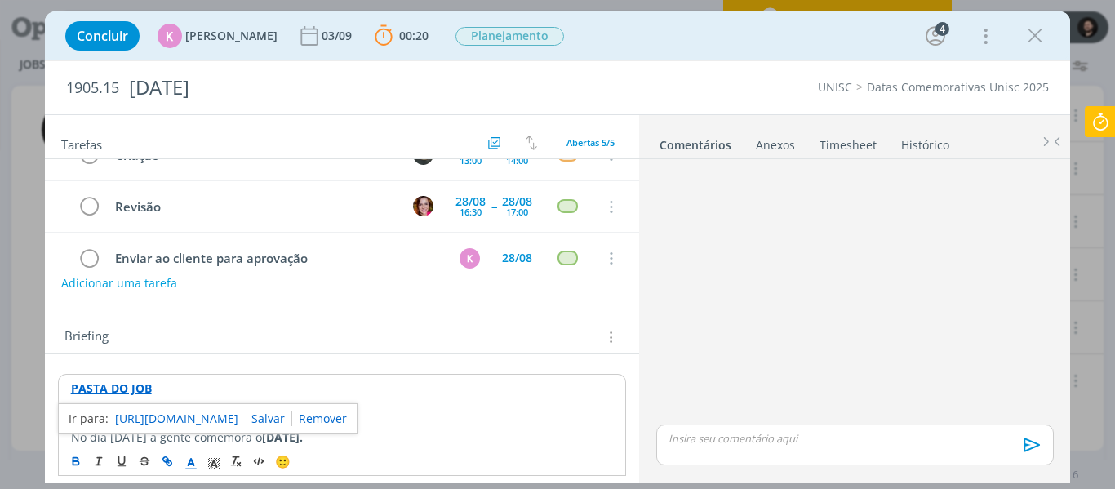
click at [128, 416] on link "https://sobeae.sharepoint.com/:f:/s/SOBEAE/EmuNhsu0UDNJnxs_Nwc_RBABjw_IkIfO1Le4…" at bounding box center [176, 418] width 123 height 21
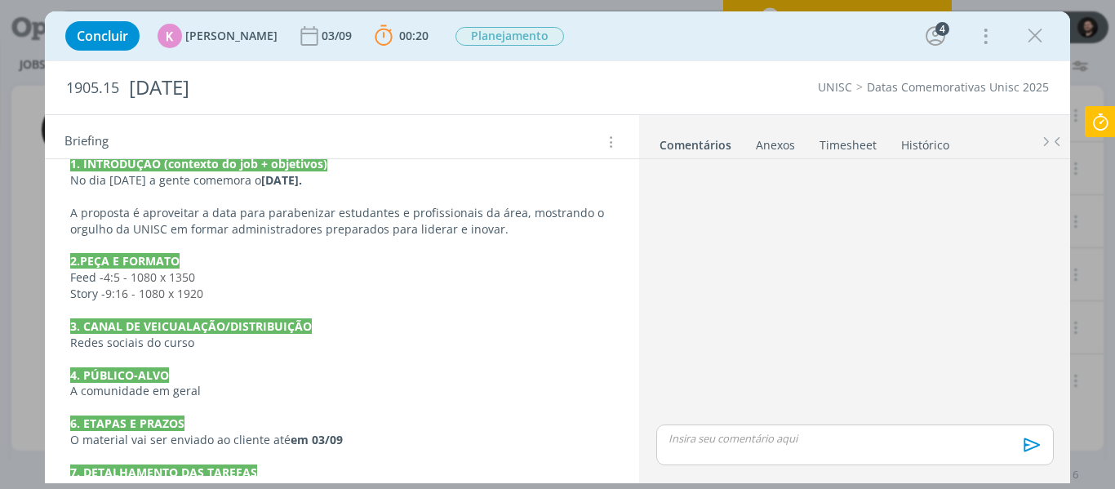
scroll to position [0, 0]
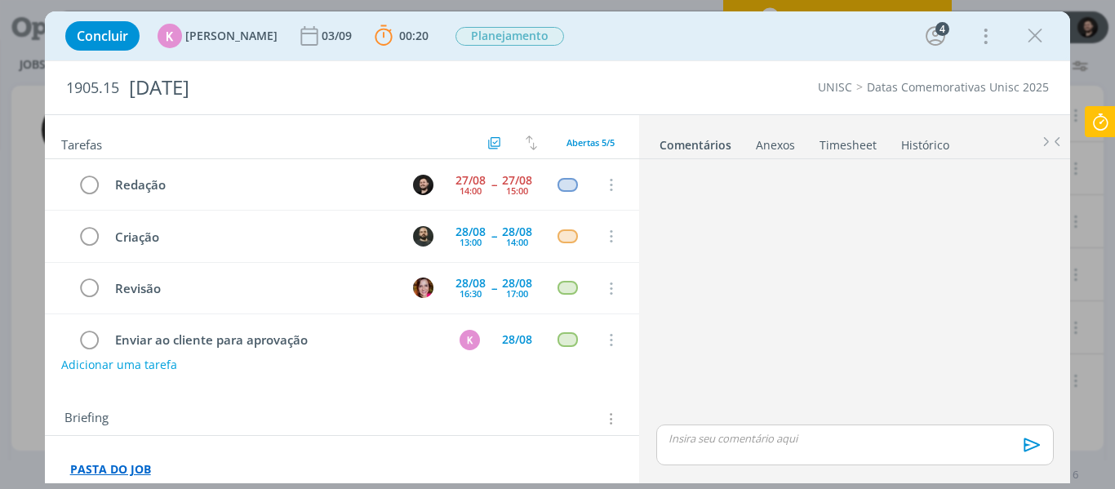
click at [700, 447] on div "dialog" at bounding box center [854, 444] width 397 height 41
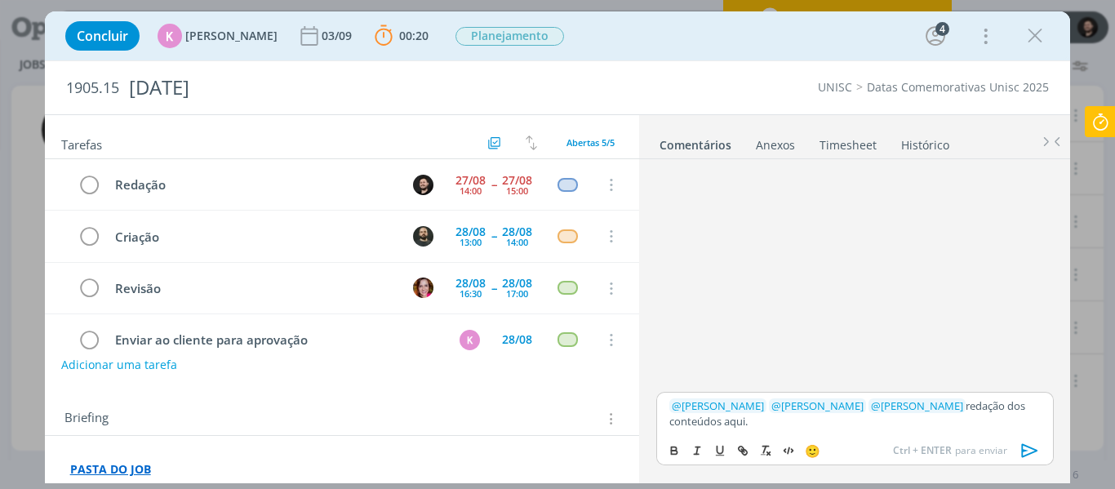
drag, startPoint x: 738, startPoint y: 427, endPoint x: 709, endPoint y: 429, distance: 28.6
click at [709, 429] on p "﻿ @ Karoline Arend ﻿ ﻿ @ Beatriz Luchese ﻿ ﻿ @ Patrick Freitas ﻿ redação dos co…" at bounding box center [854, 413] width 371 height 30
click at [745, 449] on icon "dialog" at bounding box center [742, 450] width 13 height 13
paste input "https://sobeae.sharepoint.com/:w:/s/SOBEAE/EV3jwm-gfHtLhX4VKKG2ZN0B3RQoVc5fmffd…"
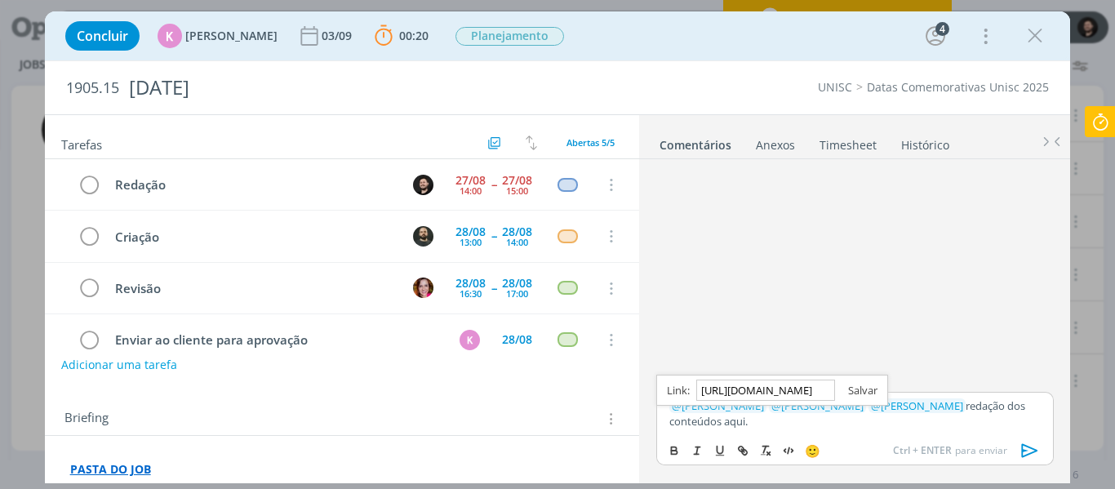
type input "https://sobeae.sharepoint.com/:w:/s/SOBEAE/EV3jwm-gfHtLhX4VKKG2ZN0B3RQoVc5fmffd…"
click at [856, 391] on link "dialog" at bounding box center [856, 390] width 42 height 15
click at [803, 422] on p "﻿ @ Karoline Arend ﻿ ﻿ @ Beatriz Luchese ﻿ ﻿ @ Patrick Freitas ﻿ redação dos co…" at bounding box center [854, 413] width 371 height 30
click at [722, 420] on link "aqui." at bounding box center [734, 421] width 24 height 15
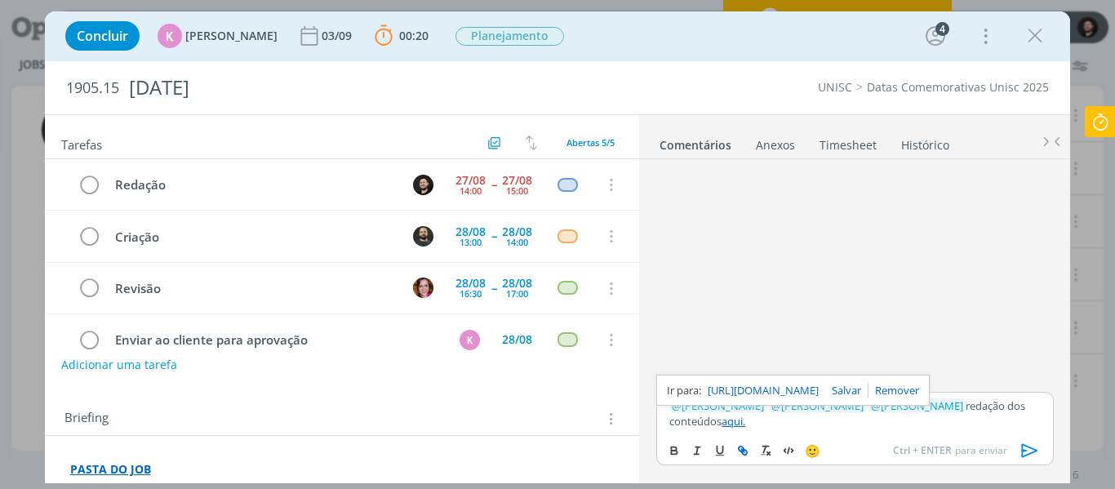
click at [721, 397] on link "https://sobeae.sharepoint.com/:w:/s/SOBEAE/EV3jwm-gfHtLhX4VKKG2ZN0B3RQoVc5fmffd…" at bounding box center [763, 390] width 111 height 21
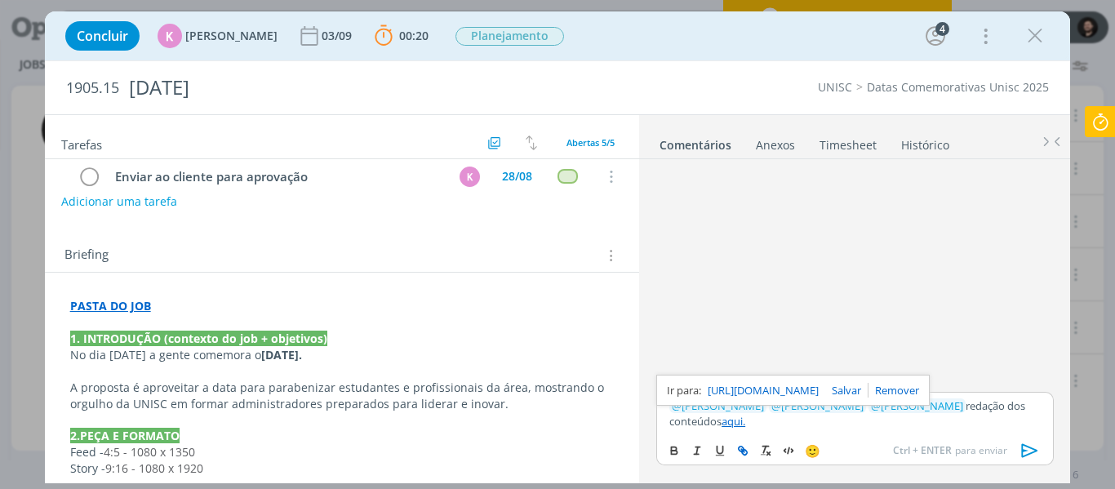
click at [460, 303] on p "PASTA DO JOB" at bounding box center [342, 306] width 544 height 16
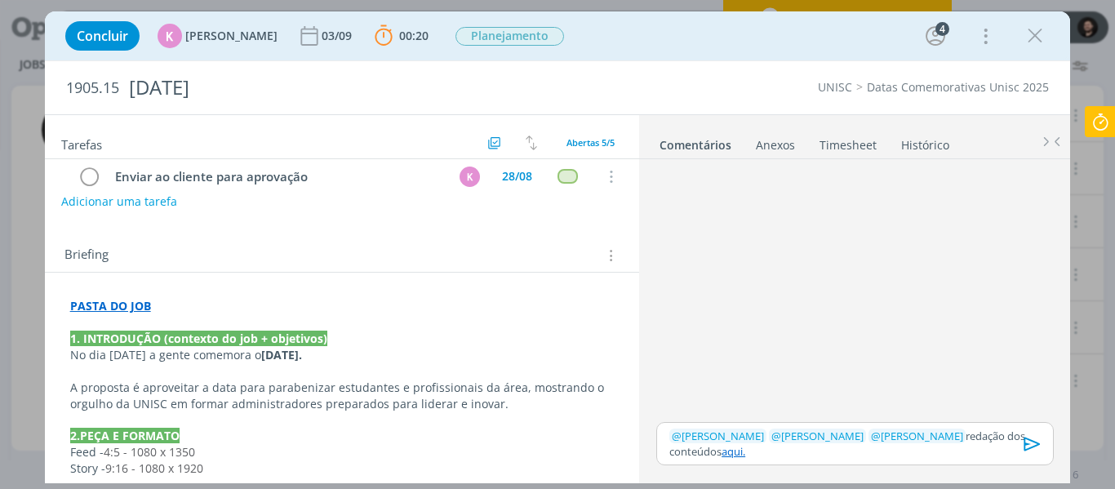
click at [722, 451] on link "aqui." at bounding box center [734, 451] width 24 height 15
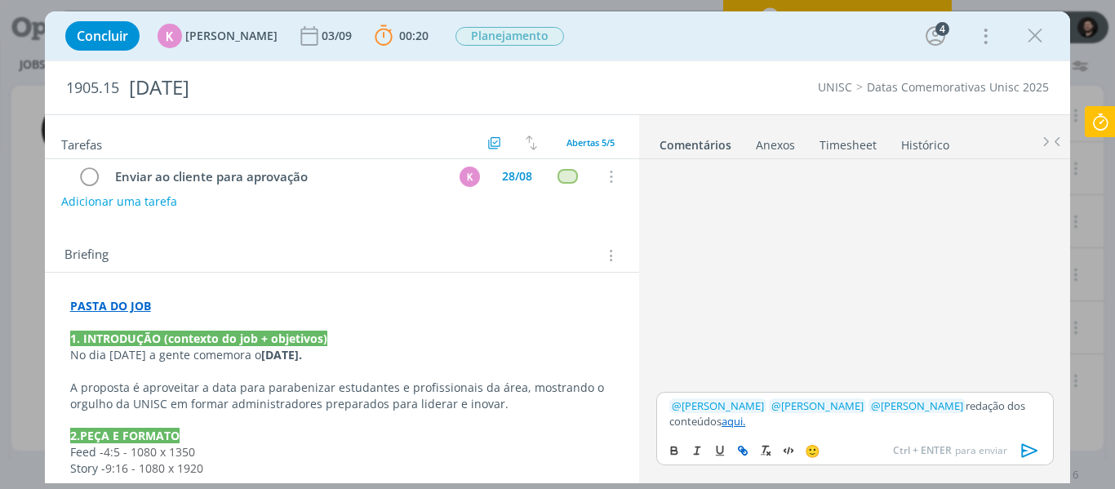
click at [722, 415] on link "aqui." at bounding box center [734, 421] width 24 height 15
click at [720, 395] on link "https://sobeae.sharepoint.com/:w:/s/SOBEAE/EV3jwm-gfHtLhX4VKKG2ZN0B3RQoVc5fmffd…" at bounding box center [763, 390] width 111 height 21
drag, startPoint x: 830, startPoint y: 416, endPoint x: 838, endPoint y: 415, distance: 8.3
click at [830, 415] on p "﻿ @ Karoline Arend ﻿ ﻿ @ Beatriz Luchese ﻿ ﻿ @ Patrick Freitas ﻿ redação dos co…" at bounding box center [854, 413] width 371 height 30
drag, startPoint x: 1024, startPoint y: 448, endPoint x: 1006, endPoint y: 451, distance: 17.3
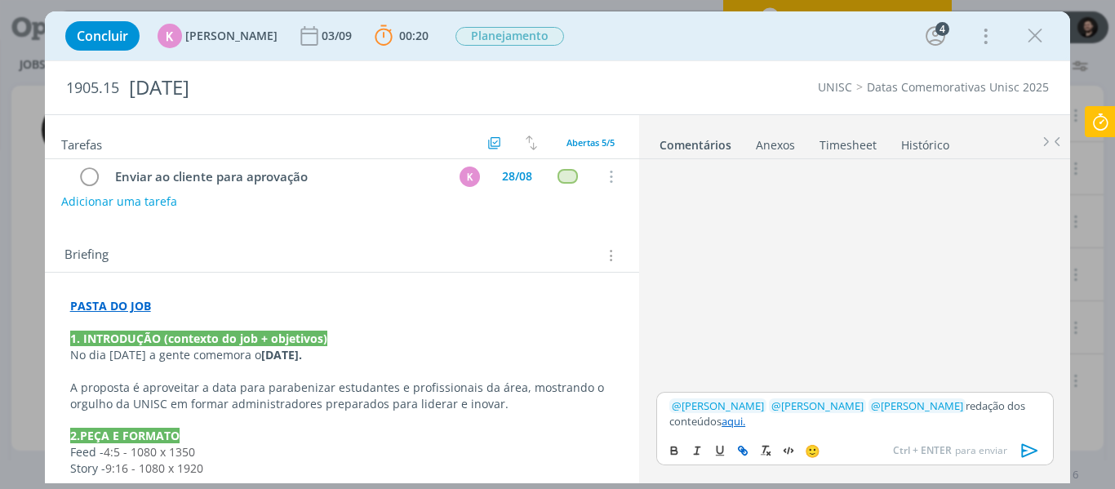
click at [1024, 447] on icon "dialog" at bounding box center [1030, 450] width 24 height 24
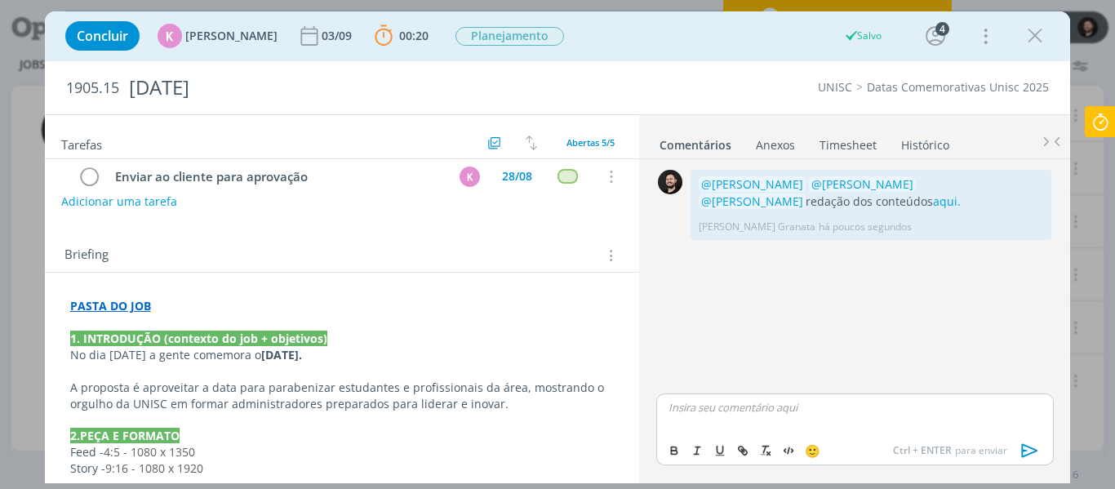
click at [1097, 127] on icon at bounding box center [1100, 122] width 29 height 32
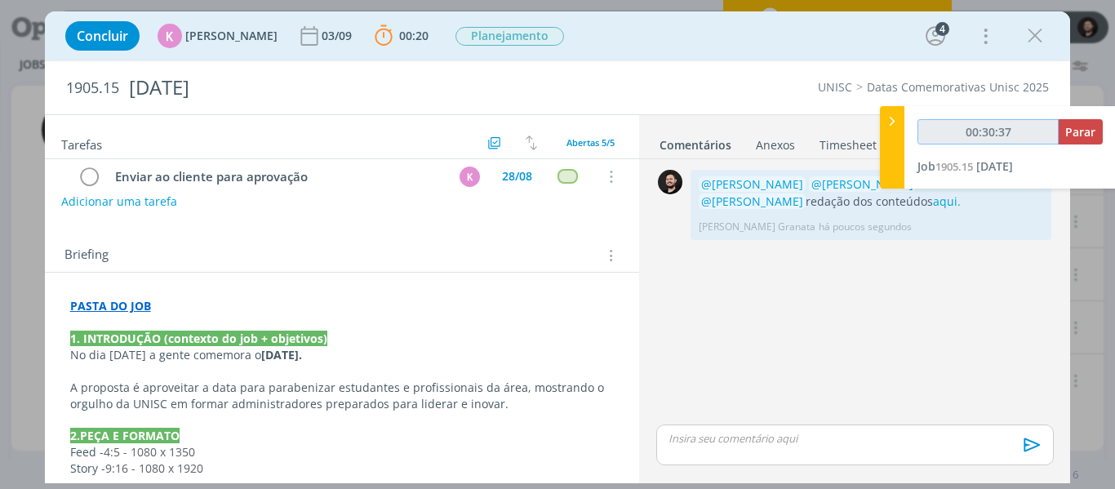
drag, startPoint x: 1055, startPoint y: 133, endPoint x: 1068, endPoint y: 131, distance: 13.2
click at [1055, 132] on input "00:30:37" at bounding box center [987, 131] width 141 height 25
type input "00:30:38"
click at [1077, 127] on span "Parar" at bounding box center [1080, 132] width 30 height 16
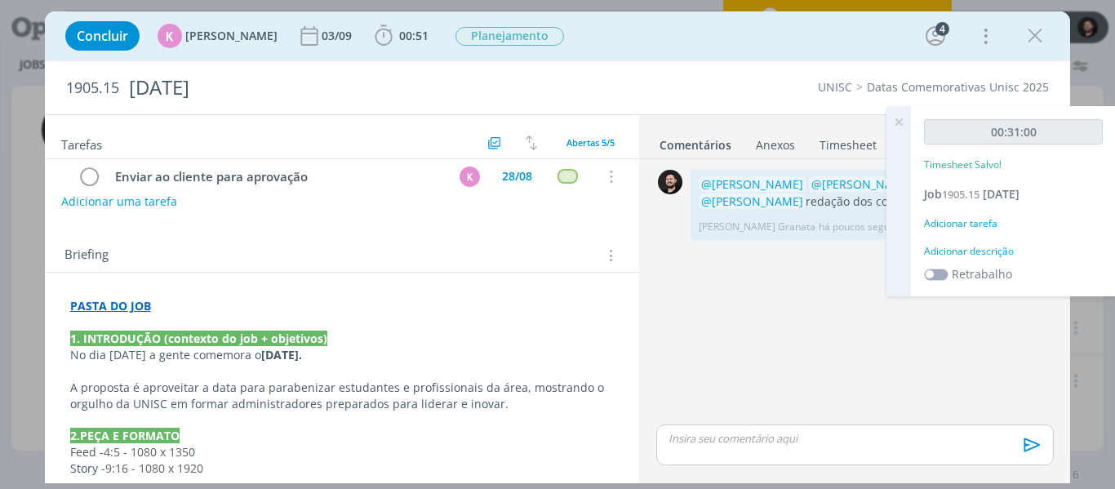
click at [996, 259] on div "Adicionar descrição" at bounding box center [1013, 251] width 179 height 15
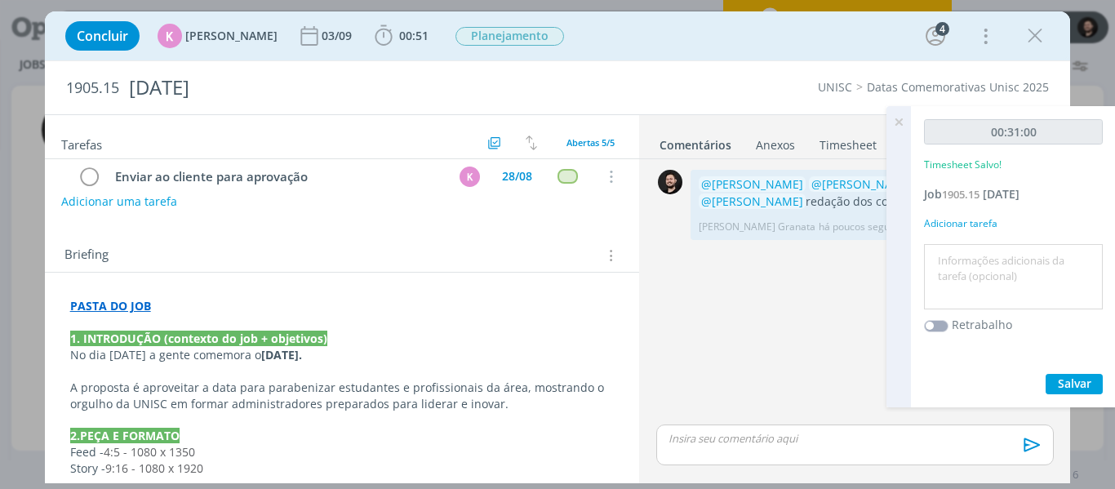
click at [1001, 278] on textarea at bounding box center [1013, 277] width 171 height 58
type textarea "Redação"
click at [1078, 391] on span "Salvar" at bounding box center [1074, 383] width 33 height 16
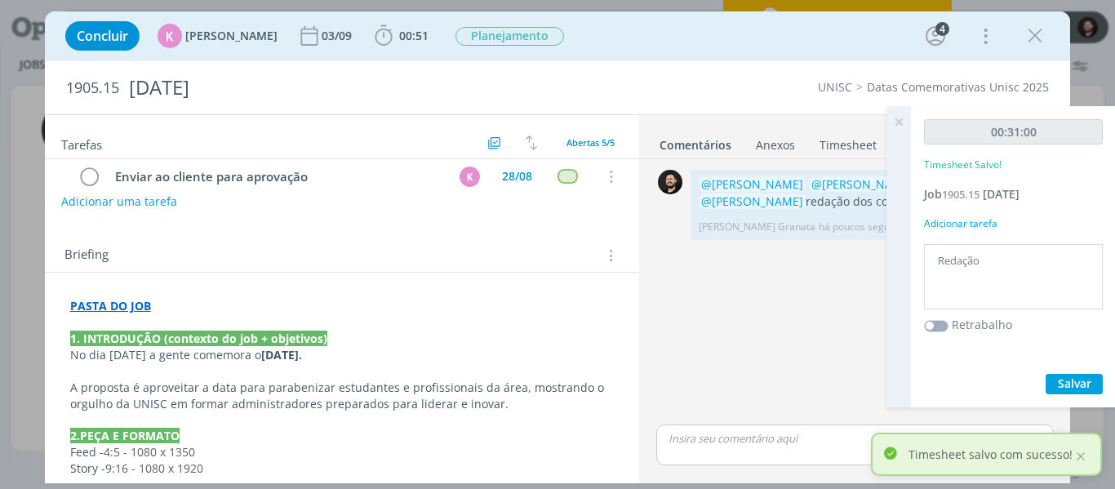
click at [899, 130] on icon at bounding box center [898, 122] width 29 height 32
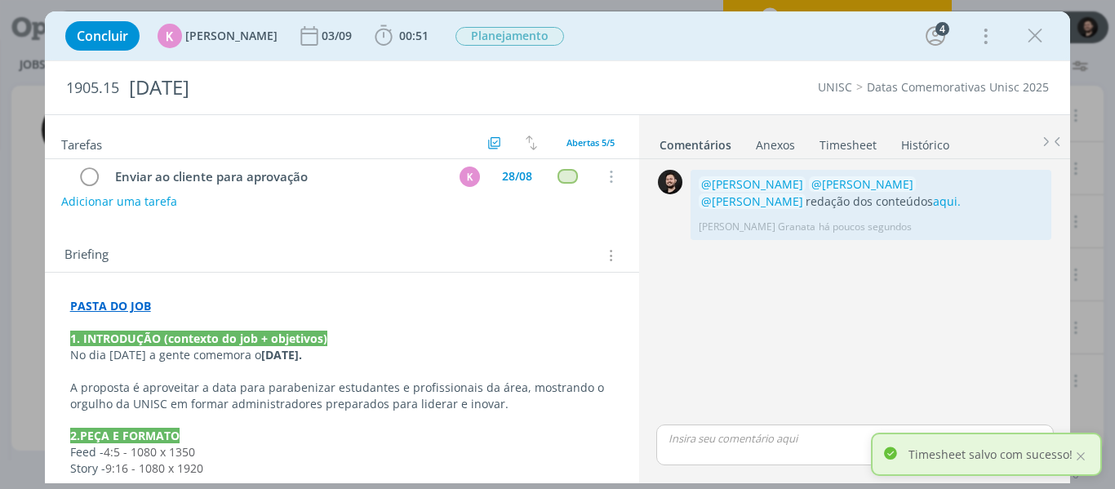
scroll to position [0, 0]
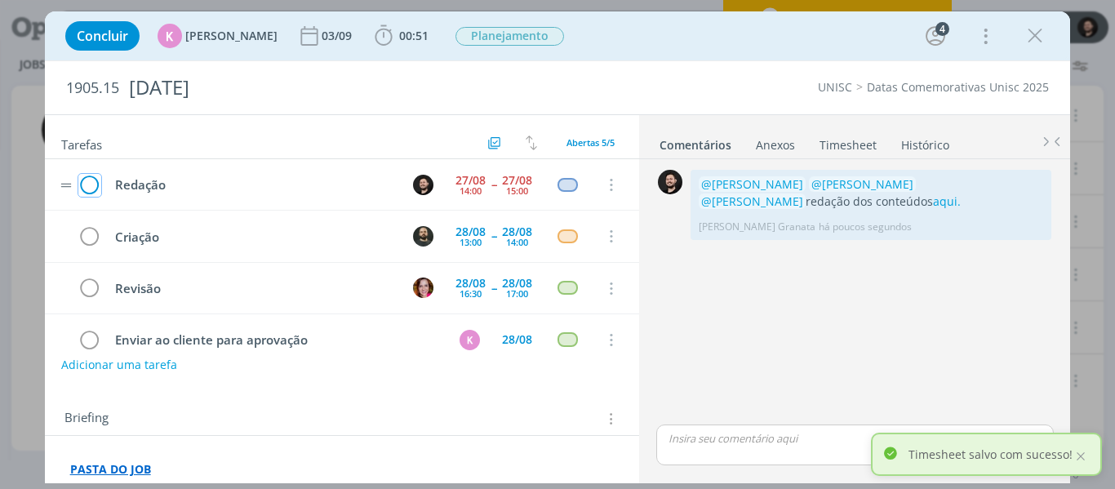
click at [86, 180] on icon "dialog" at bounding box center [89, 185] width 23 height 24
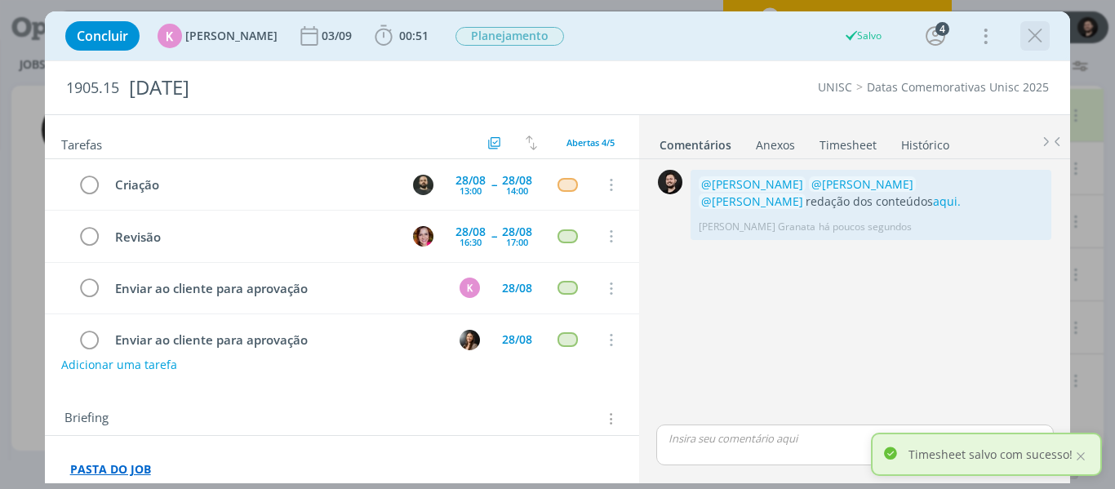
click at [1031, 38] on icon "dialog" at bounding box center [1035, 36] width 24 height 24
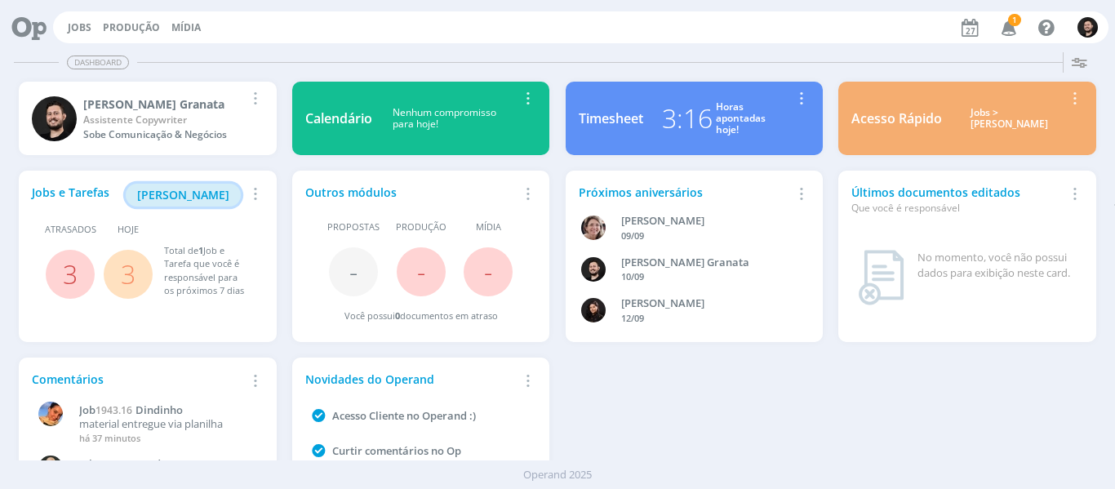
click at [172, 189] on span "Minha Pauta" at bounding box center [183, 195] width 92 height 16
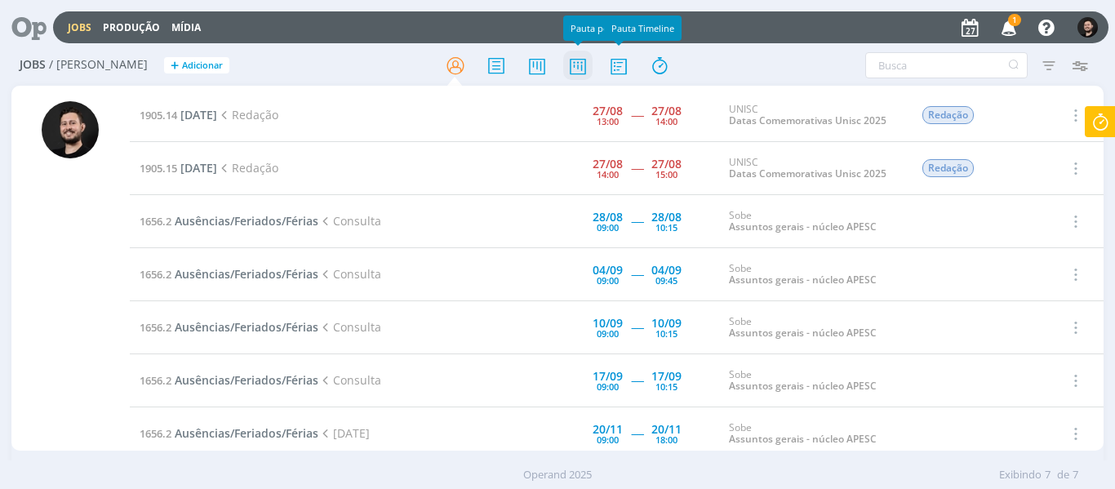
drag, startPoint x: 615, startPoint y: 62, endPoint x: 592, endPoint y: 60, distance: 23.8
click at [615, 61] on icon at bounding box center [618, 66] width 29 height 32
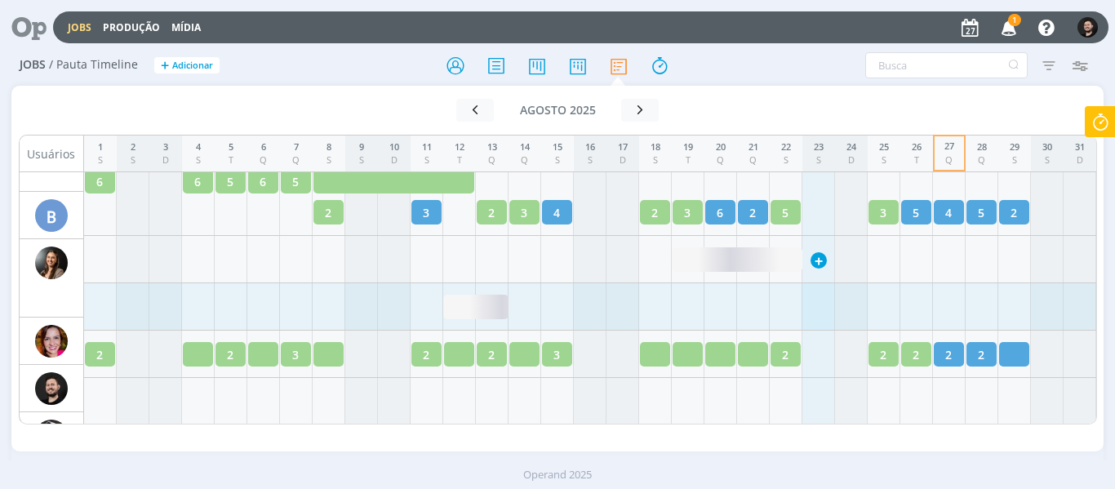
scroll to position [408, 0]
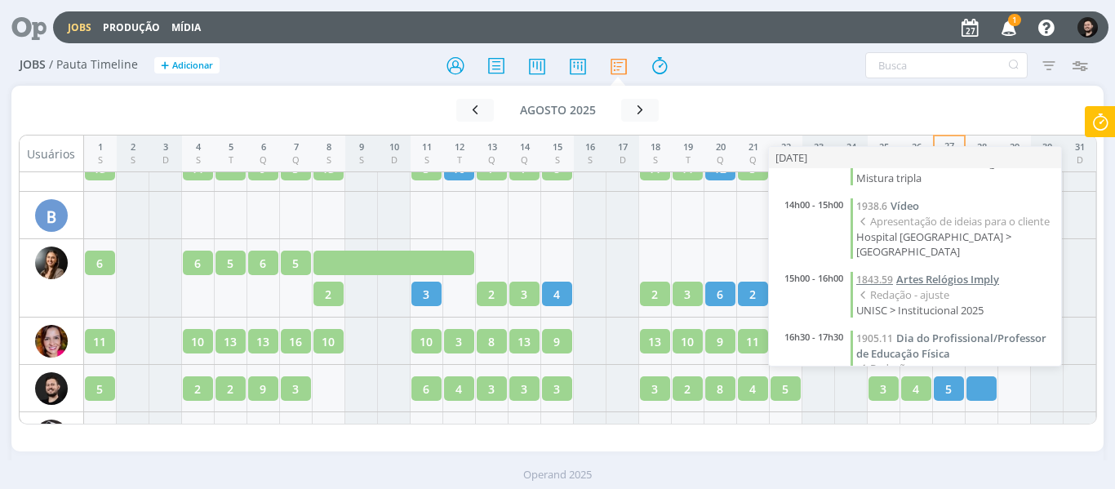
scroll to position [135, 0]
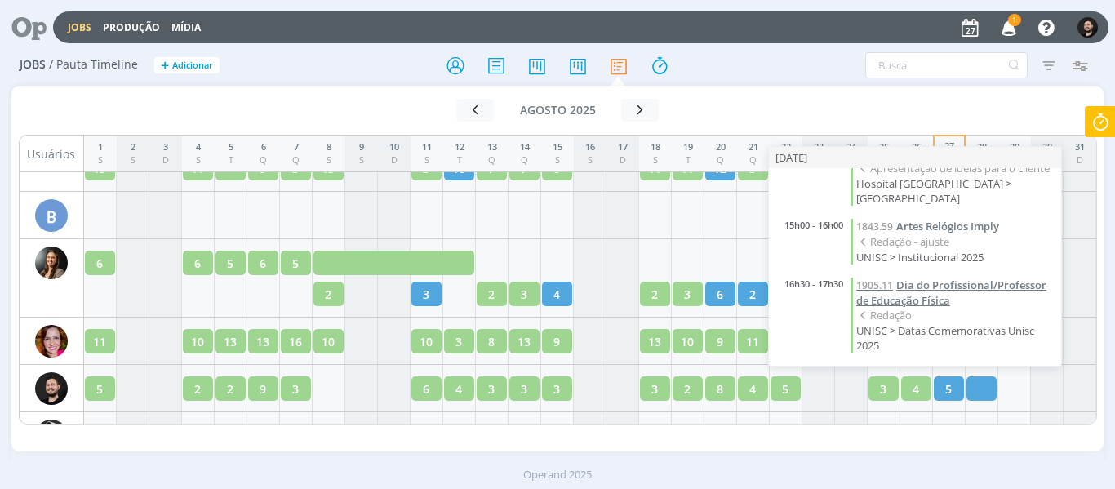
click at [920, 288] on span "Dia do Profissional/Professor de Educação Física" at bounding box center [951, 293] width 190 height 30
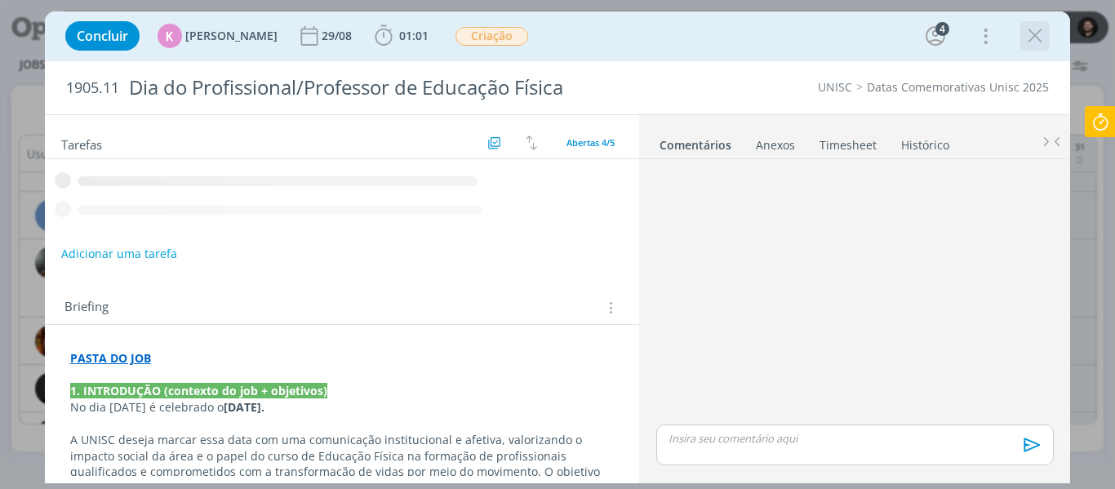
click at [1033, 29] on icon "dialog" at bounding box center [1035, 36] width 24 height 24
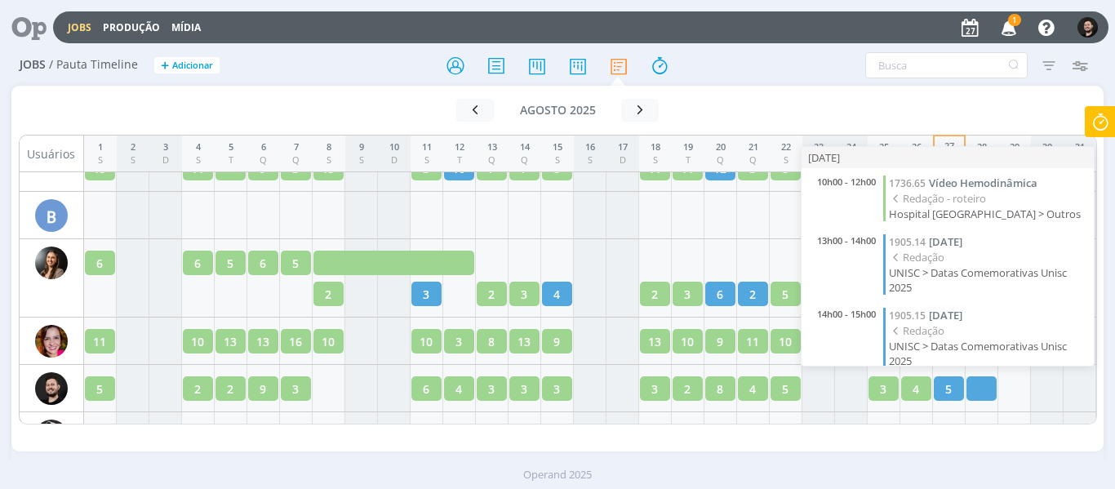
scroll to position [179, 0]
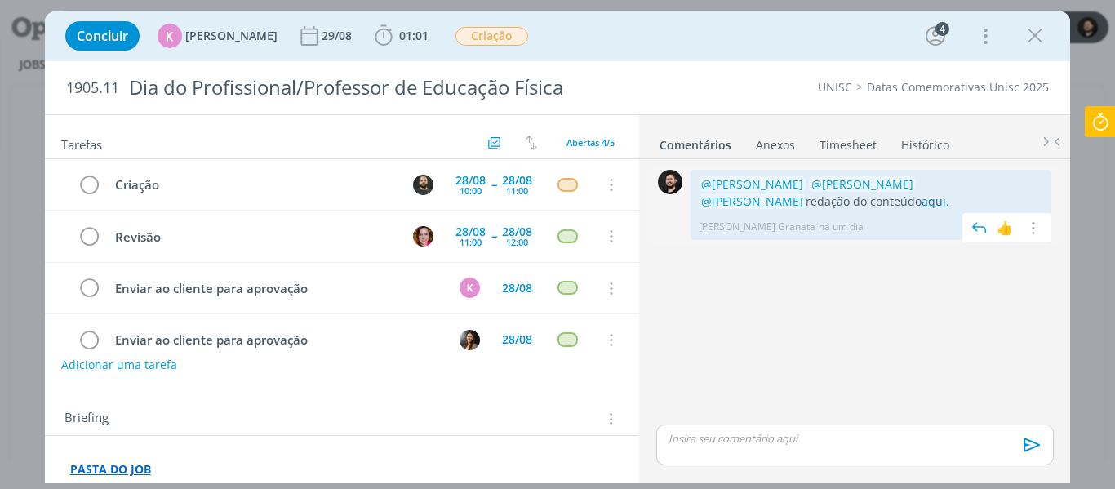
click at [922, 200] on link "aqui." at bounding box center [936, 201] width 28 height 16
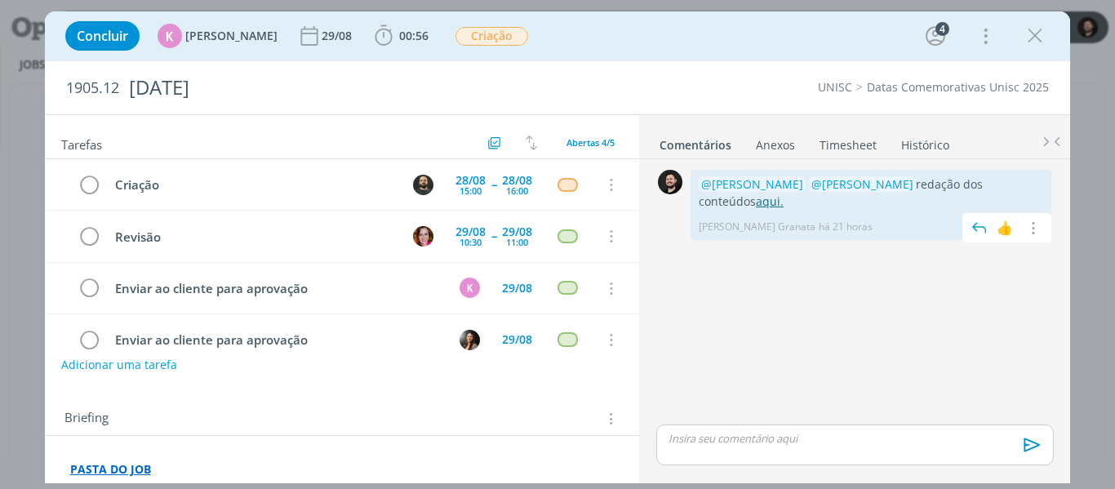
click at [756, 202] on link "aqui." at bounding box center [770, 201] width 28 height 16
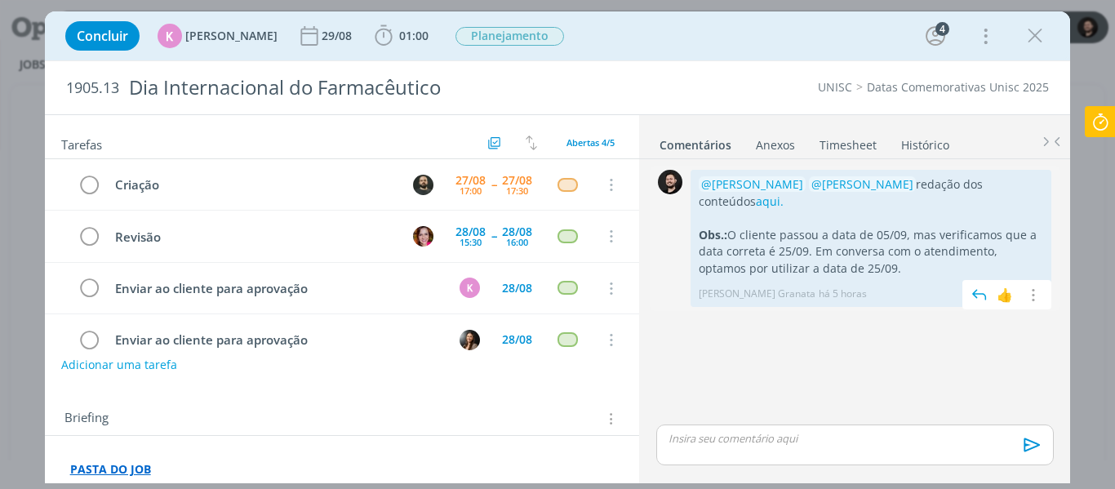
click at [715, 209] on p "@[PERSON_NAME] @[PERSON_NAME] redação dos conteúdos aqui." at bounding box center [871, 192] width 344 height 33
click at [756, 202] on link "aqui." at bounding box center [770, 201] width 28 height 16
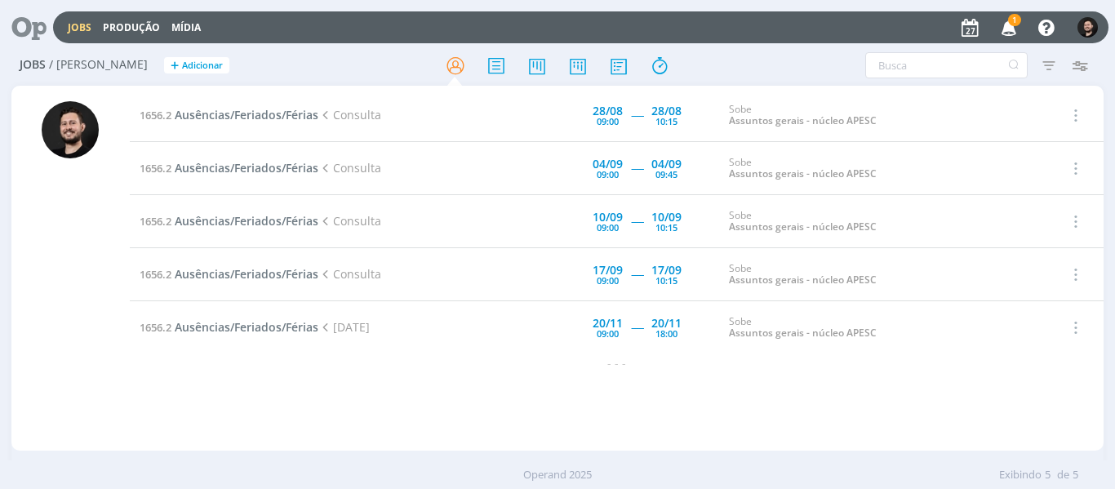
click at [80, 257] on div at bounding box center [70, 275] width 57 height 349
click at [1023, 24] on icon "button" at bounding box center [1009, 27] width 29 height 28
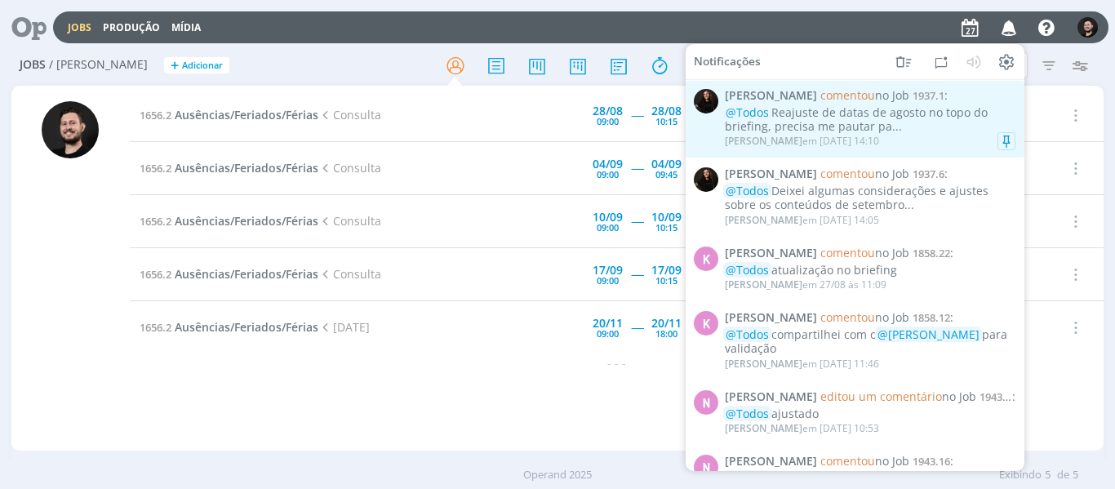
click at [926, 140] on div "[PERSON_NAME] em [DATE] 14:10" at bounding box center [870, 141] width 291 height 16
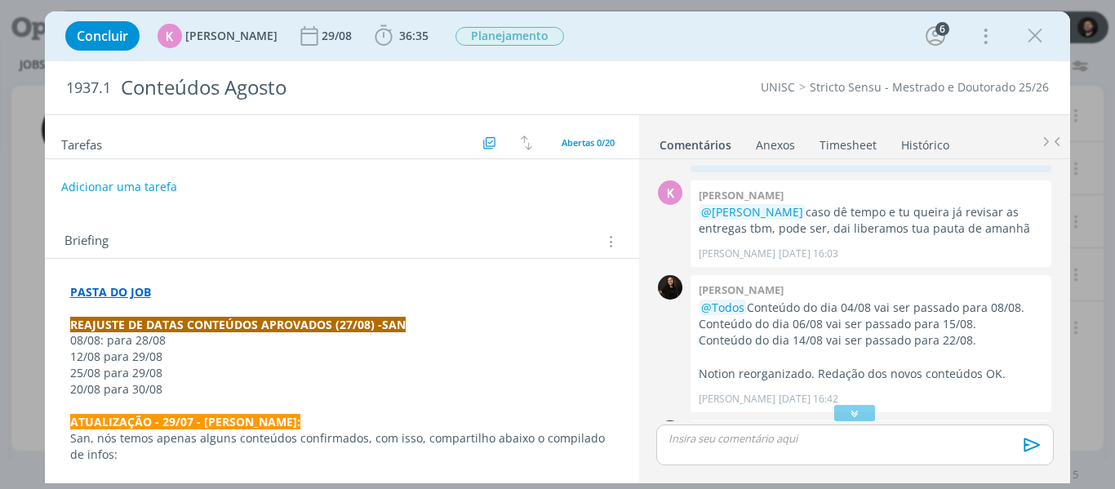
scroll to position [2964, 0]
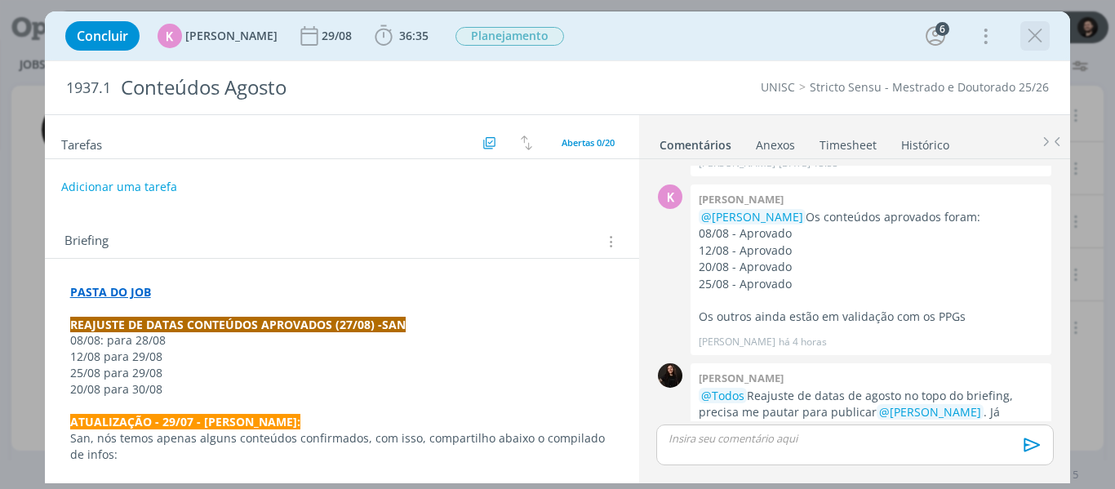
drag, startPoint x: 1037, startPoint y: 40, endPoint x: 832, endPoint y: 154, distance: 234.6
click at [1036, 42] on icon "dialog" at bounding box center [1035, 36] width 24 height 24
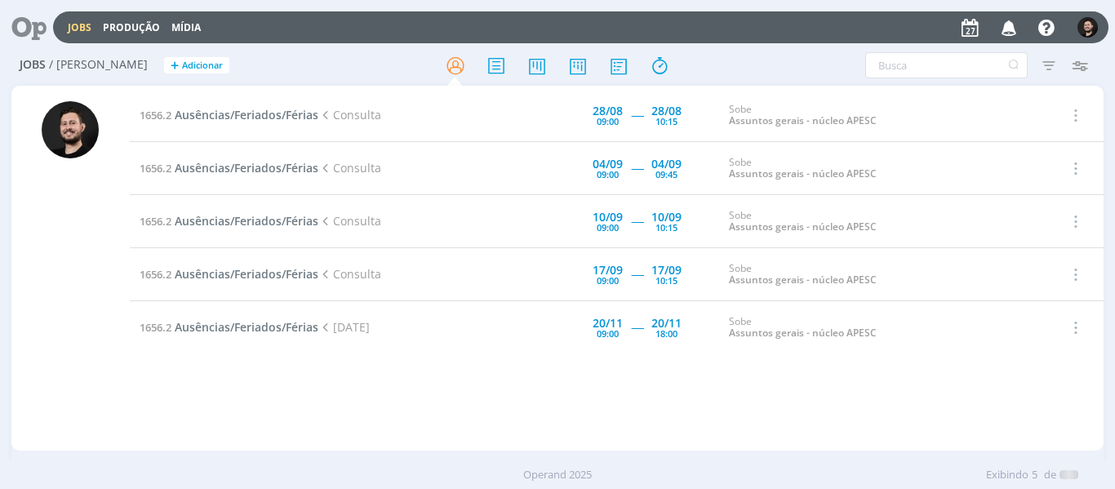
click at [65, 278] on div at bounding box center [70, 275] width 57 height 349
click at [414, 412] on div "1656.2 Ausências/Feriados/Férias Consulta [DATE] 09:00 ----- [DATE] 10:15 Sobe …" at bounding box center [617, 268] width 975 height 358
click at [1010, 20] on span "1" at bounding box center [1014, 20] width 13 height 12
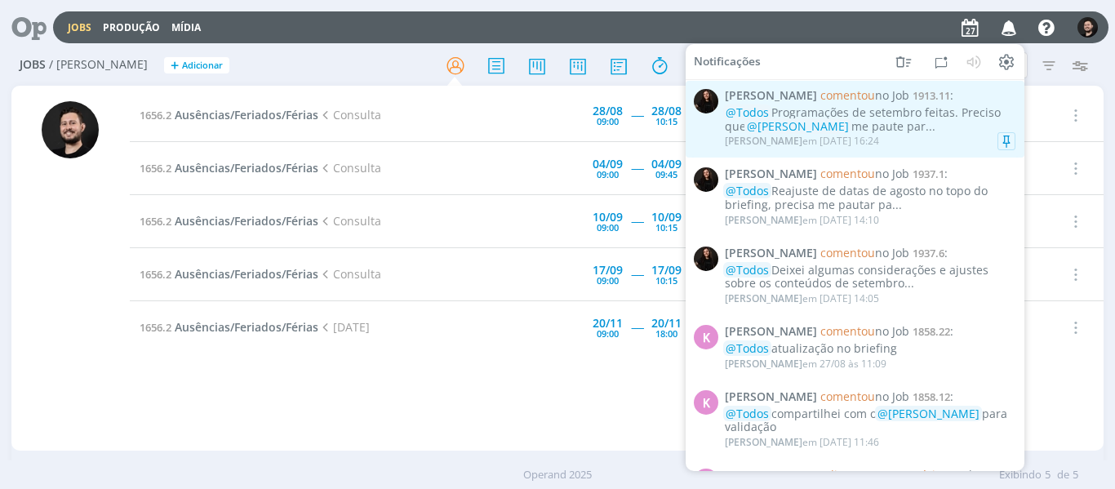
click at [900, 106] on div "@Todos Programações de setembro feitas. Preciso que @[PERSON_NAME] me paute par…" at bounding box center [870, 120] width 291 height 28
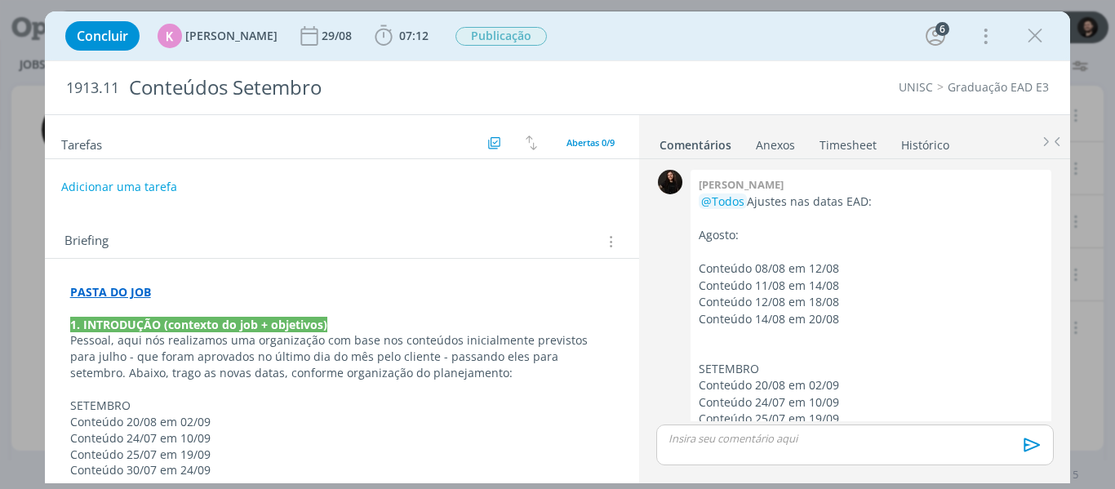
scroll to position [1326, 0]
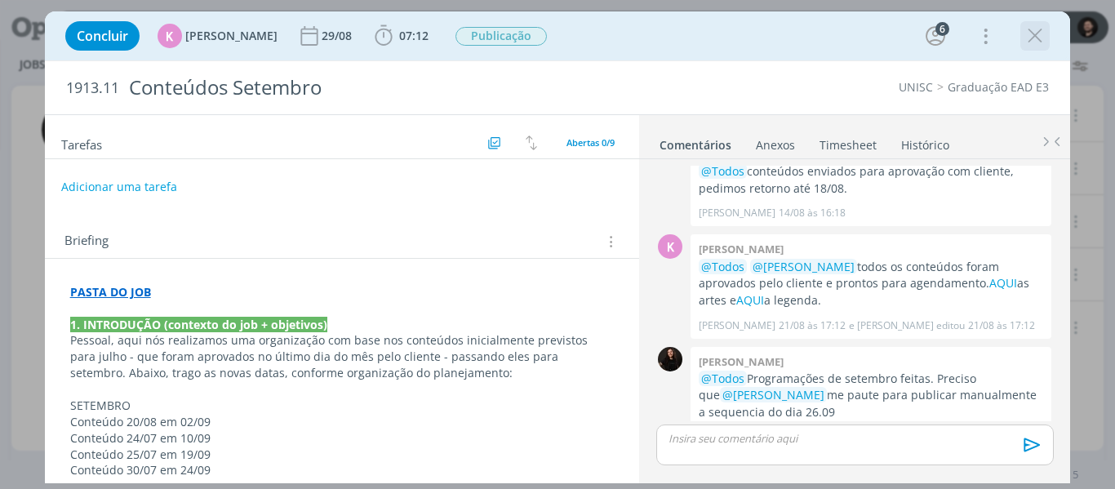
click at [1038, 39] on icon "dialog" at bounding box center [1035, 36] width 24 height 24
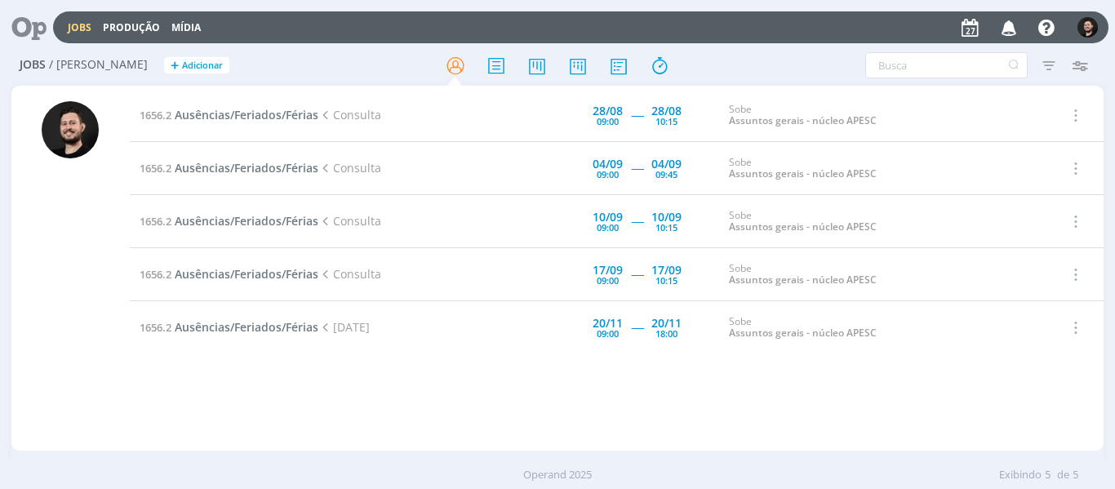
click at [78, 304] on div at bounding box center [70, 275] width 57 height 349
click at [42, 333] on div at bounding box center [70, 275] width 57 height 349
click at [73, 370] on div at bounding box center [70, 275] width 57 height 349
drag, startPoint x: 108, startPoint y: 32, endPoint x: 0, endPoint y: 158, distance: 166.2
drag, startPoint x: 0, startPoint y: 158, endPoint x: 468, endPoint y: 420, distance: 535.7
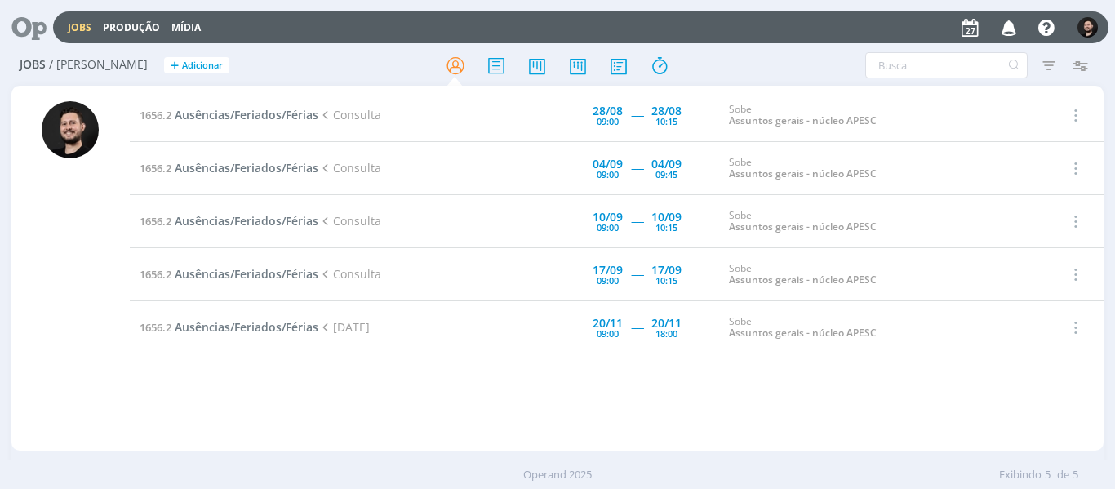
click at [468, 420] on div "1656.2 Ausências/Feriados/Férias Consulta [DATE] 09:00 ----- [DATE] 10:15 Sobe …" at bounding box center [617, 268] width 975 height 358
click at [89, 287] on div at bounding box center [70, 275] width 57 height 349
click at [79, 284] on div at bounding box center [70, 275] width 57 height 349
click at [980, 425] on div "1656.2 Ausências/Feriados/Férias Consulta [DATE] 09:00 ----- [DATE] 10:15 Sobe …" at bounding box center [617, 268] width 975 height 358
click at [51, 316] on div at bounding box center [70, 275] width 57 height 349
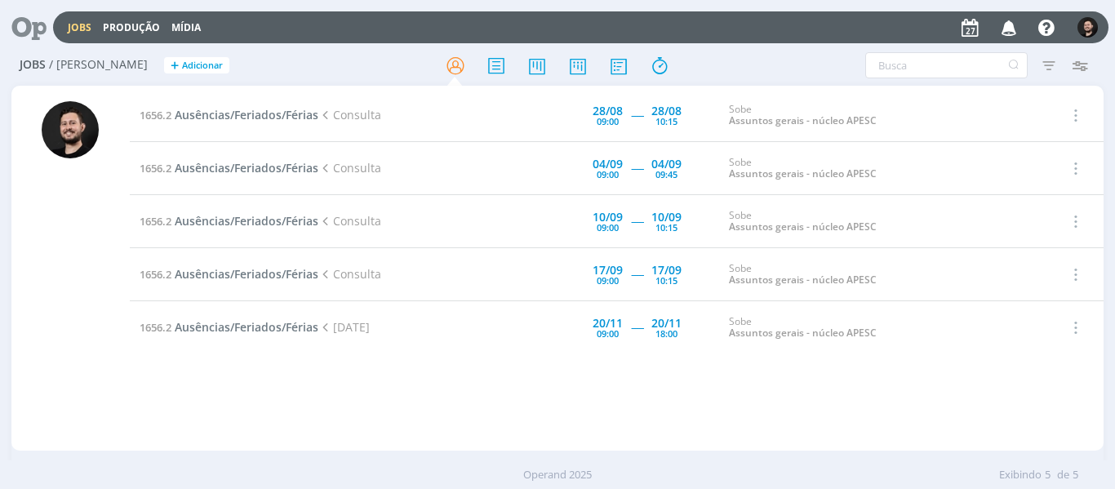
drag, startPoint x: 117, startPoint y: 402, endPoint x: 107, endPoint y: 405, distance: 10.1
click at [113, 406] on div at bounding box center [70, 270] width 118 height 362
click at [397, 405] on div "1656.2 Ausências/Feriados/Férias Consulta [DATE] 09:00 ----- [DATE] 10:15 Sobe …" at bounding box center [617, 268] width 975 height 358
click at [238, 113] on span "Ausências/Feriados/Férias" at bounding box center [247, 115] width 144 height 16
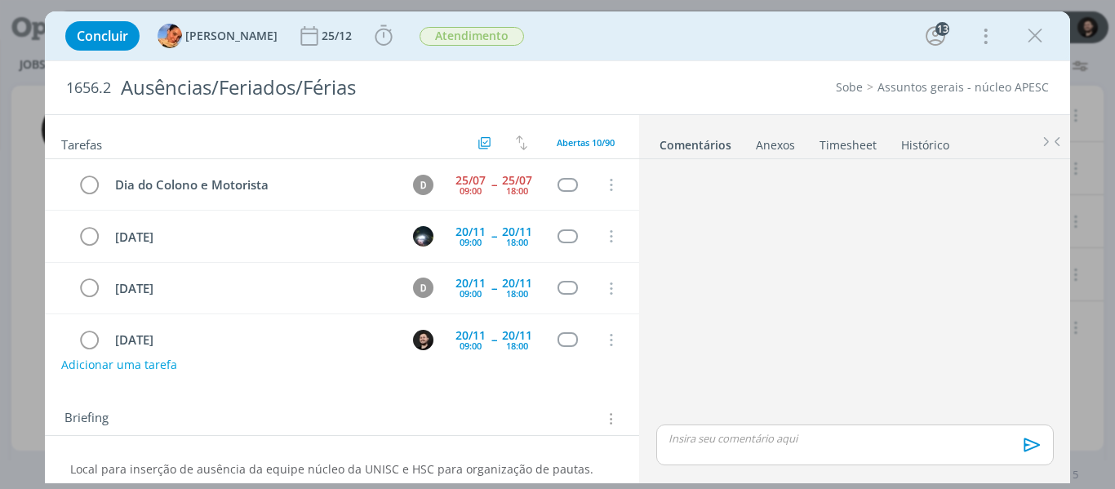
scroll to position [207, 0]
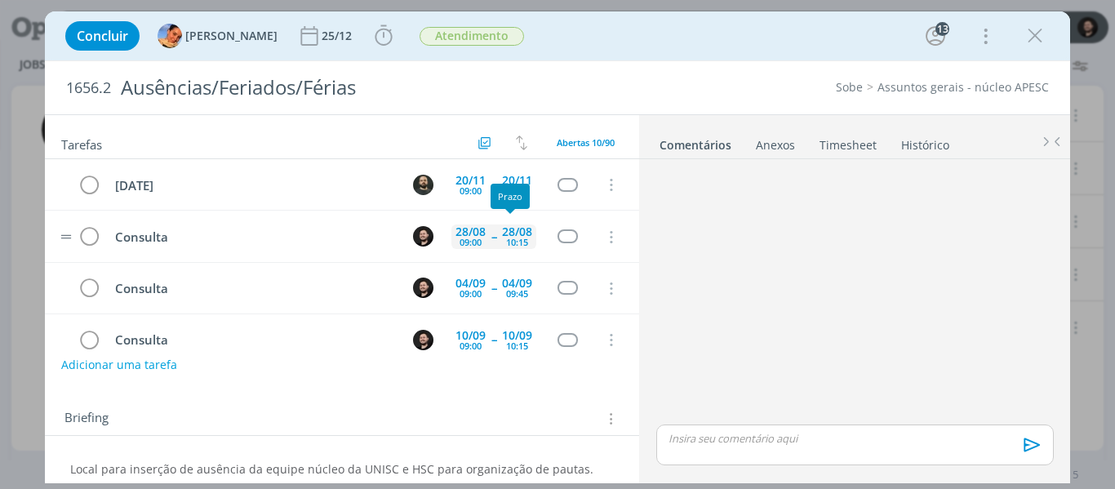
click at [502, 235] on div "28/08" at bounding box center [517, 231] width 30 height 11
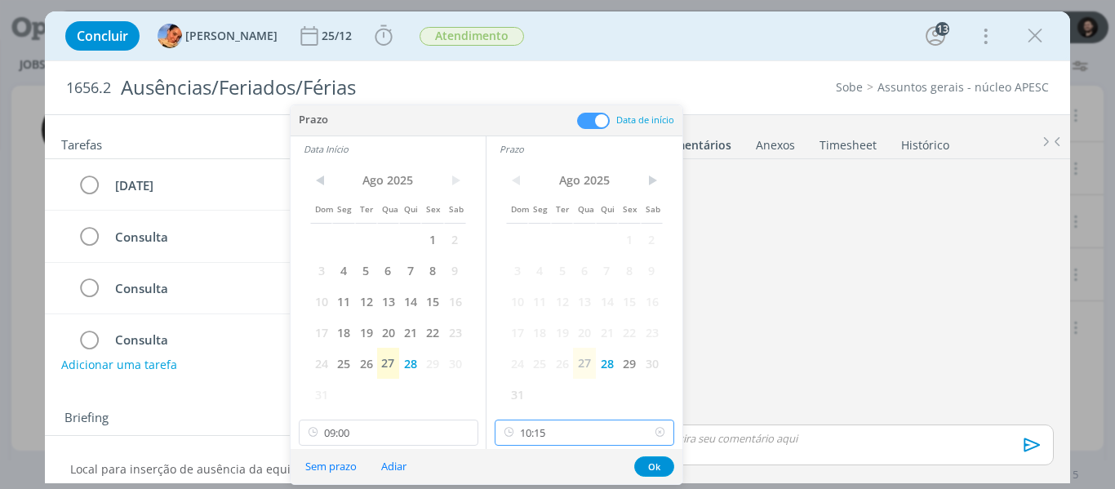
click at [552, 433] on input "10:15" at bounding box center [585, 433] width 180 height 26
click at [541, 340] on div "10:30" at bounding box center [586, 336] width 183 height 29
type input "10:30"
click at [647, 472] on button "Ok" at bounding box center [654, 466] width 40 height 20
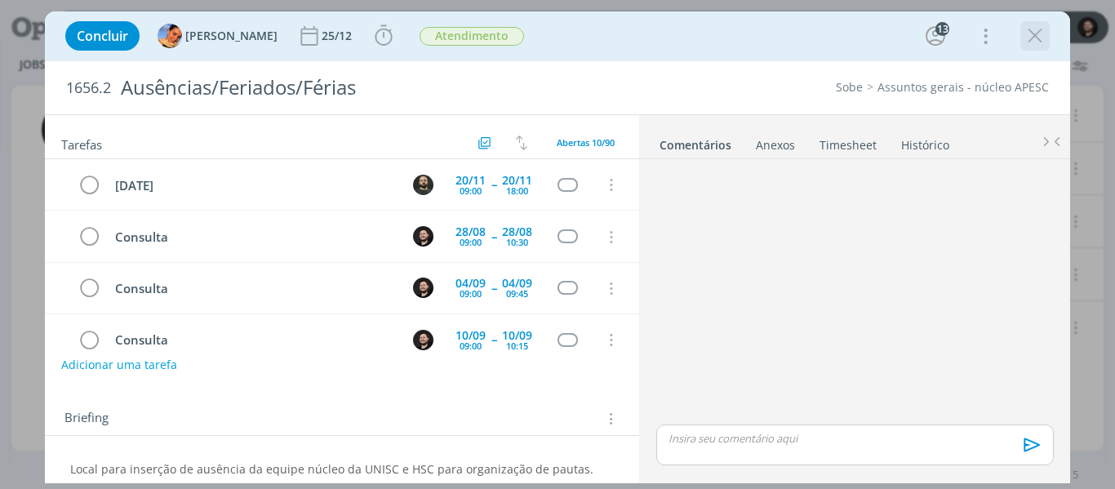
click at [1037, 29] on icon "dialog" at bounding box center [1035, 36] width 24 height 24
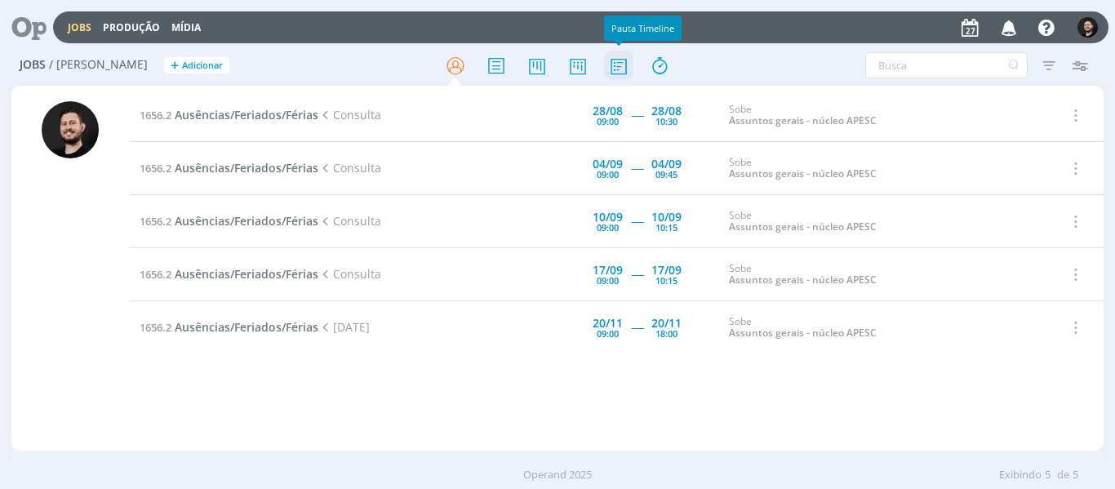
click at [608, 71] on icon at bounding box center [618, 66] width 29 height 32
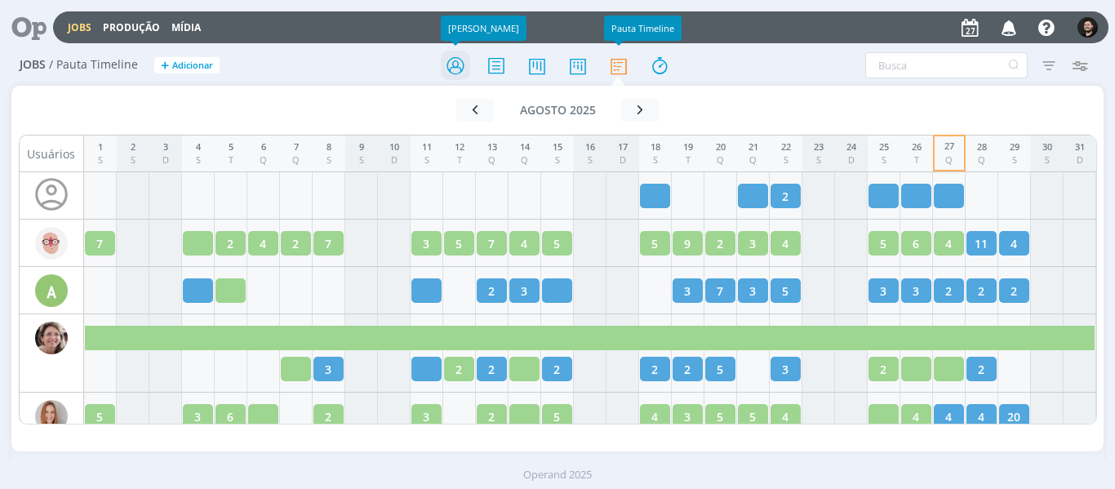
click at [453, 65] on icon at bounding box center [455, 66] width 29 height 32
